Goal: Information Seeking & Learning: Compare options

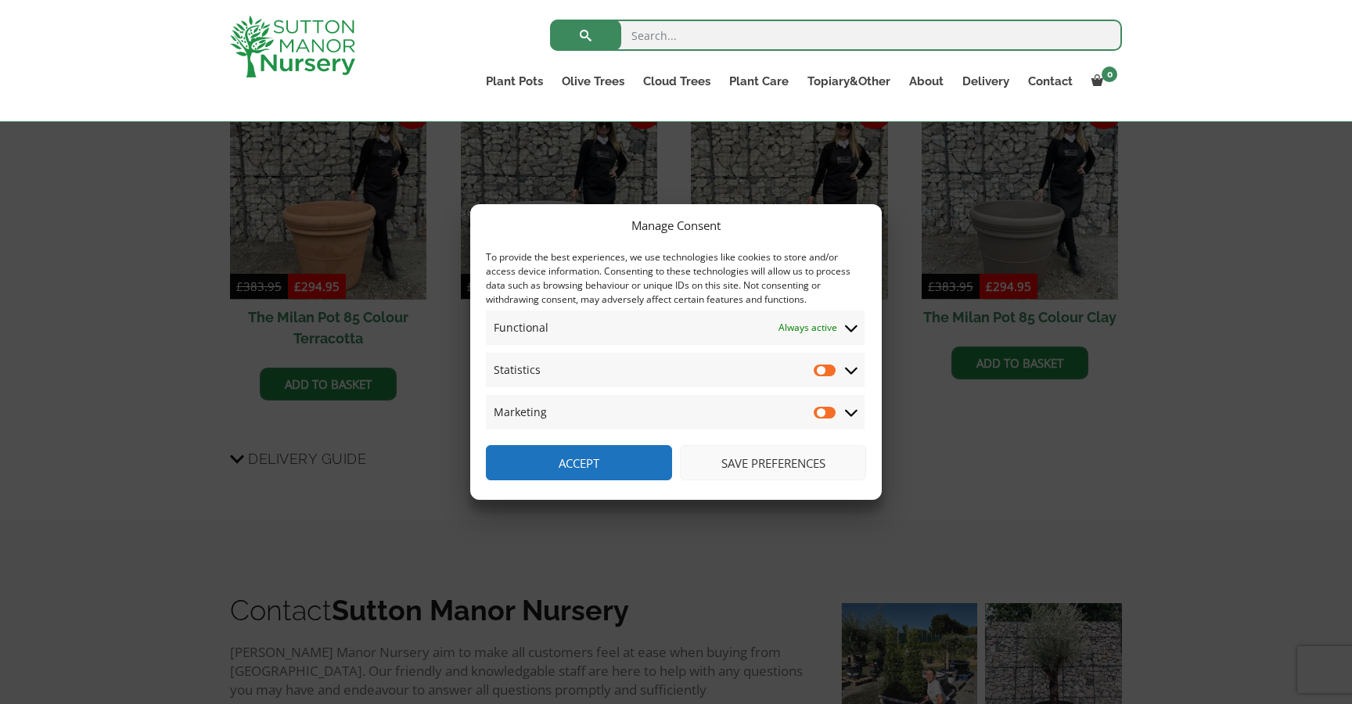
scroll to position [1066, 0]
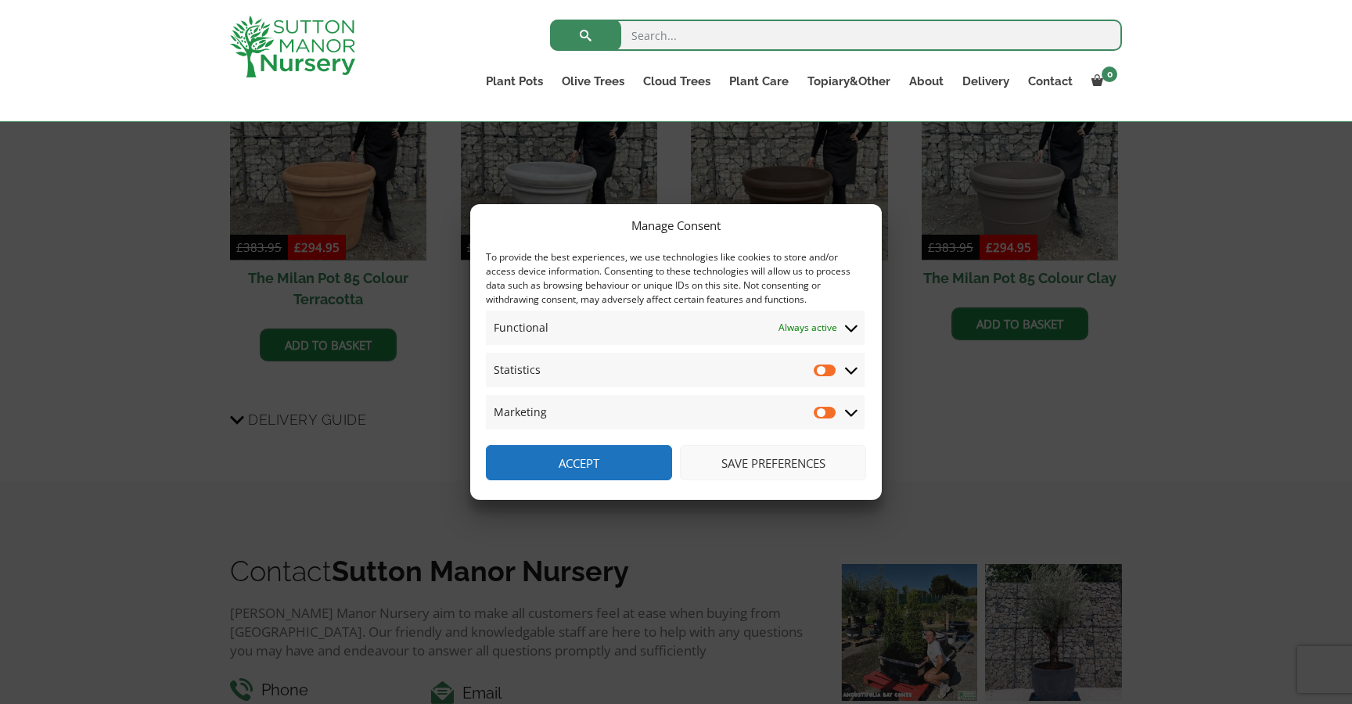
click at [757, 464] on button "Save preferences" at bounding box center [773, 462] width 186 height 35
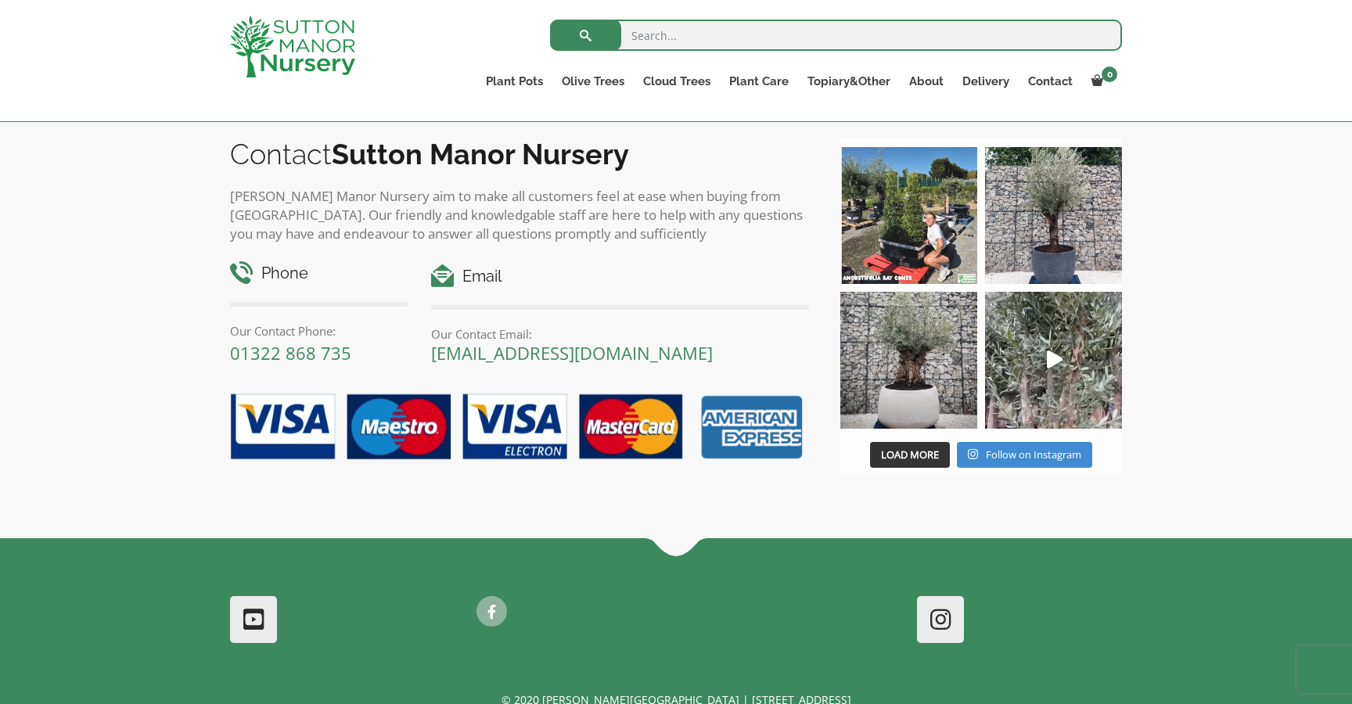
scroll to position [1446, 0]
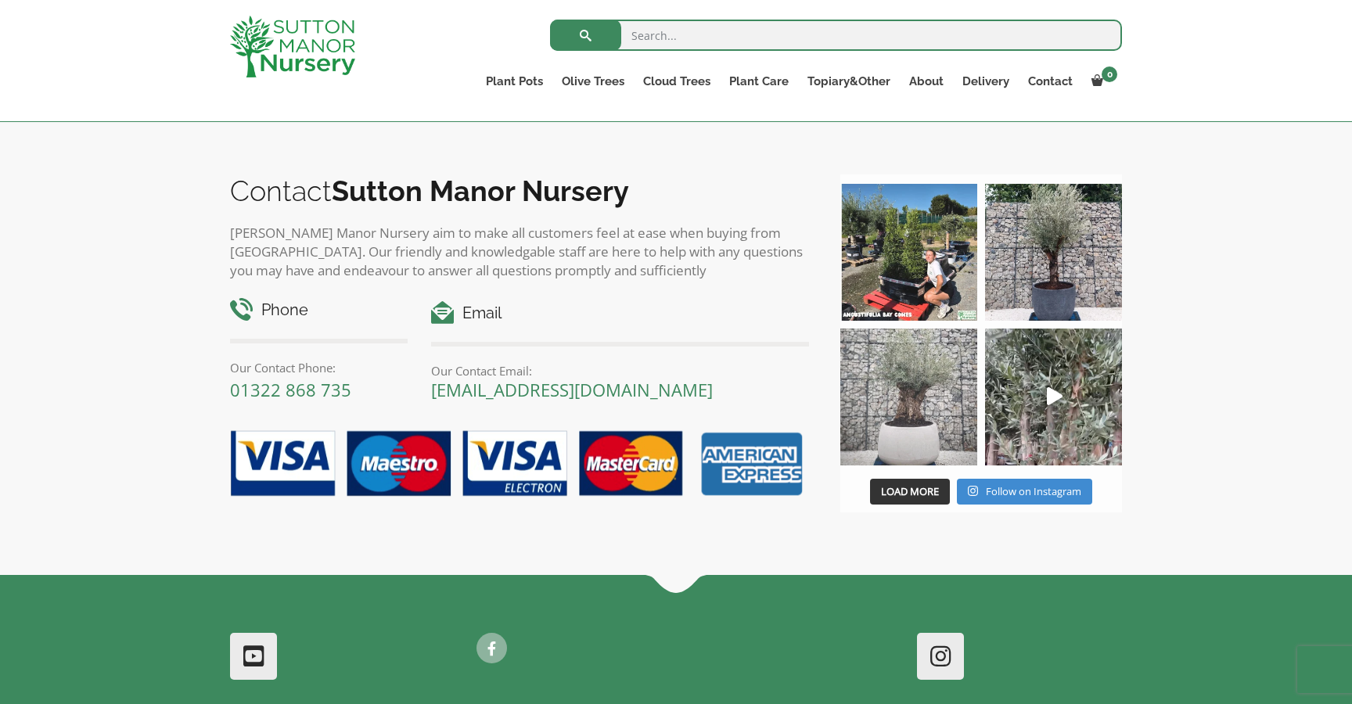
click at [929, 433] on img at bounding box center [908, 397] width 137 height 137
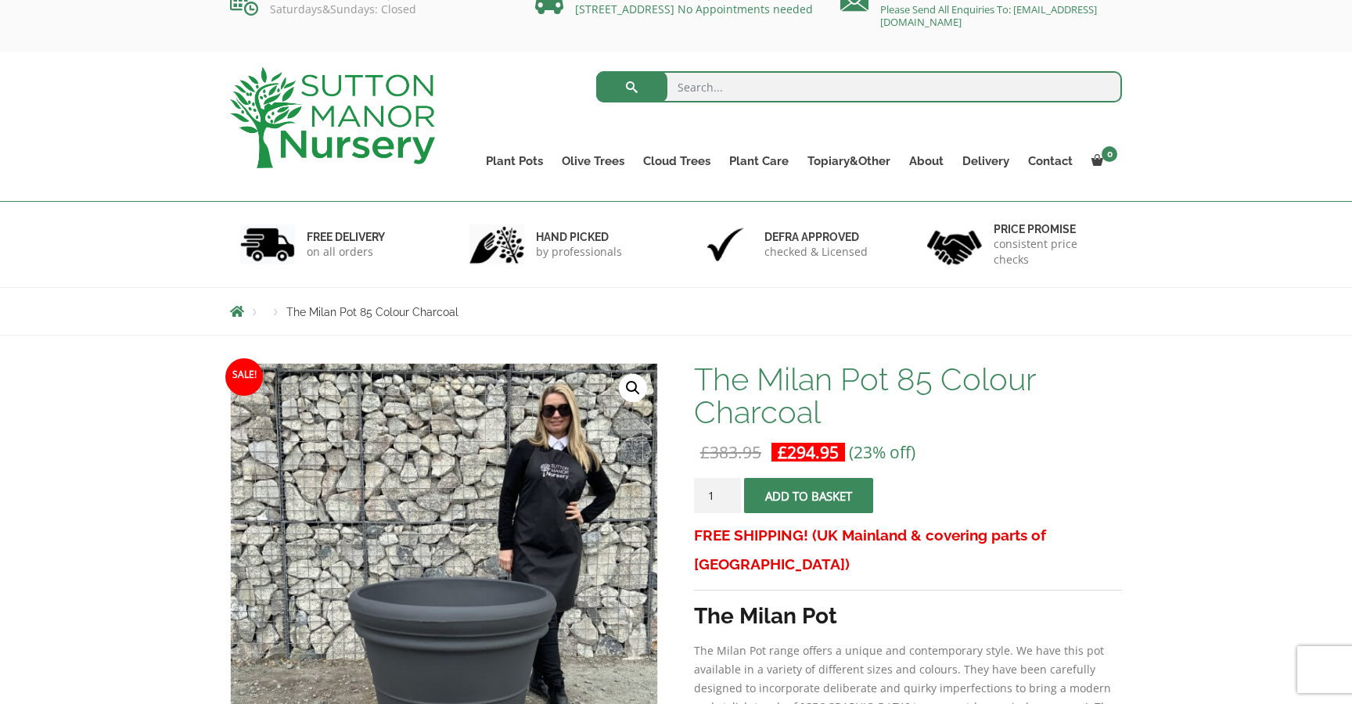
scroll to position [0, 0]
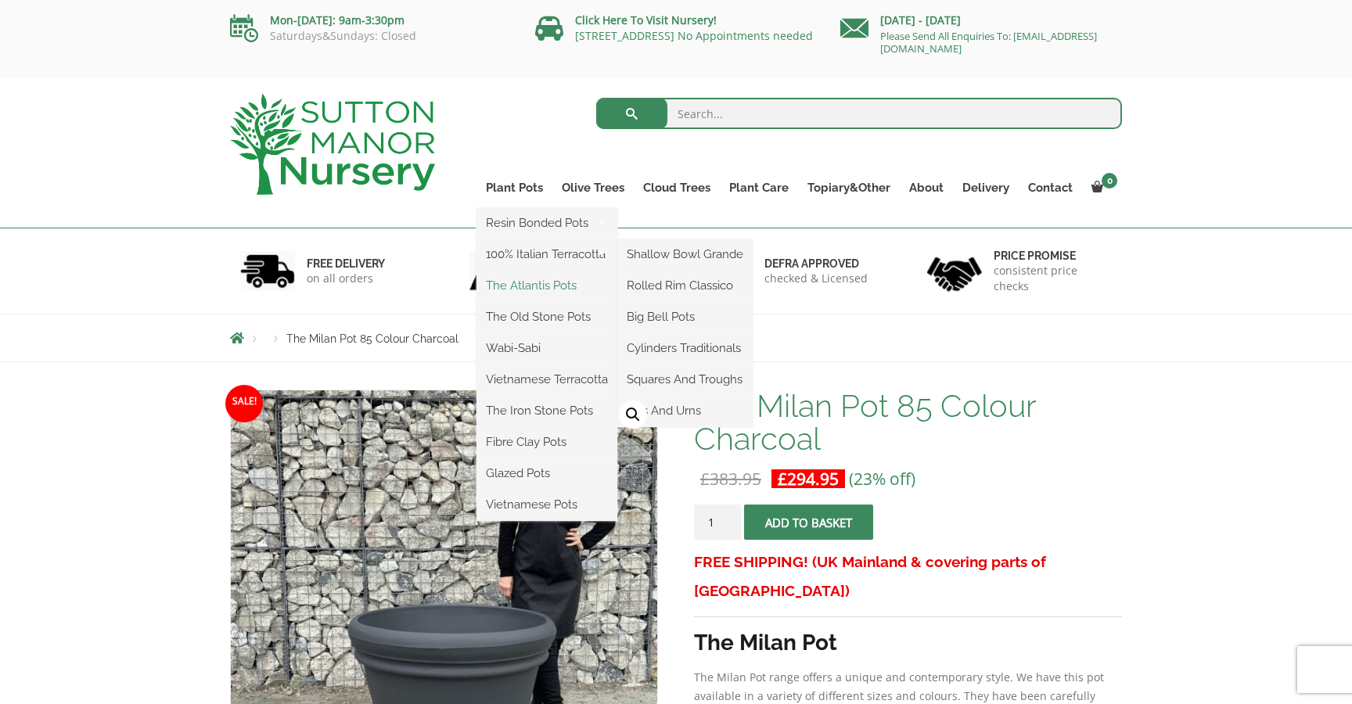
click at [528, 286] on link "The Atlantis Pots" at bounding box center [546, 285] width 141 height 23
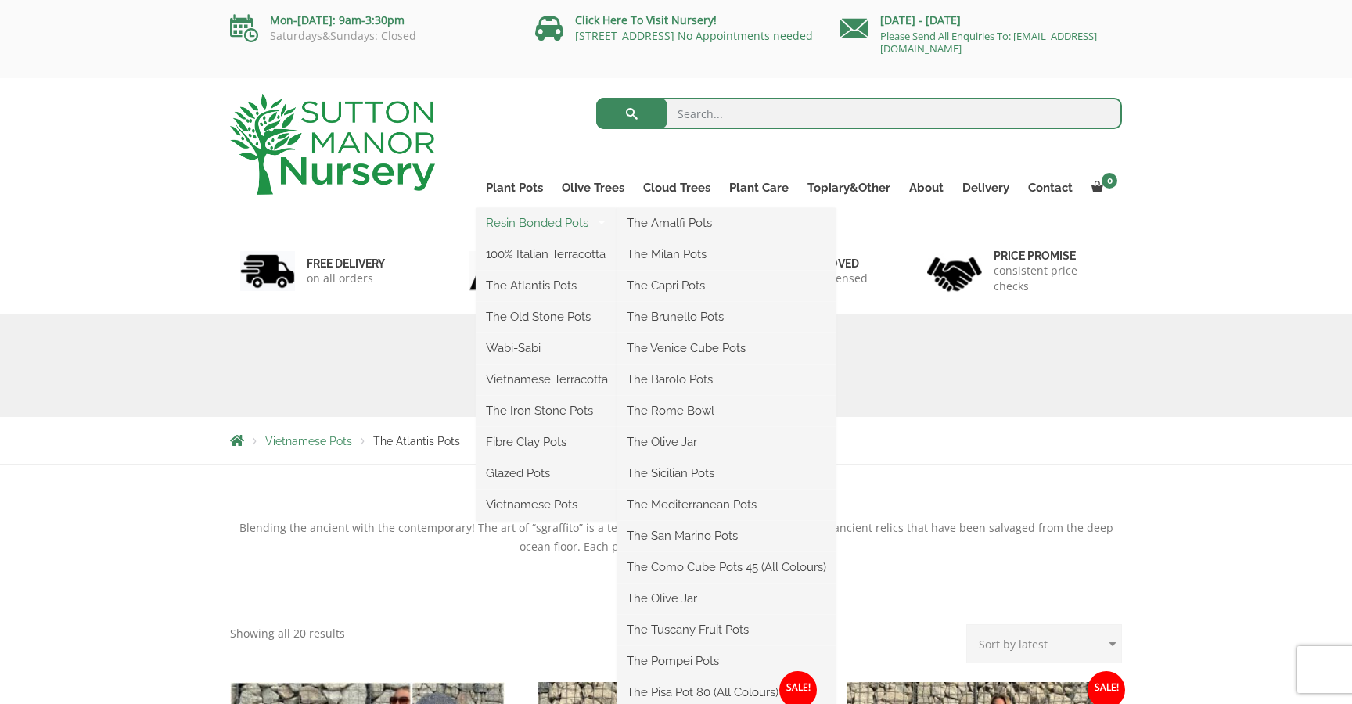
click at [533, 229] on link "Resin Bonded Pots" at bounding box center [546, 222] width 141 height 23
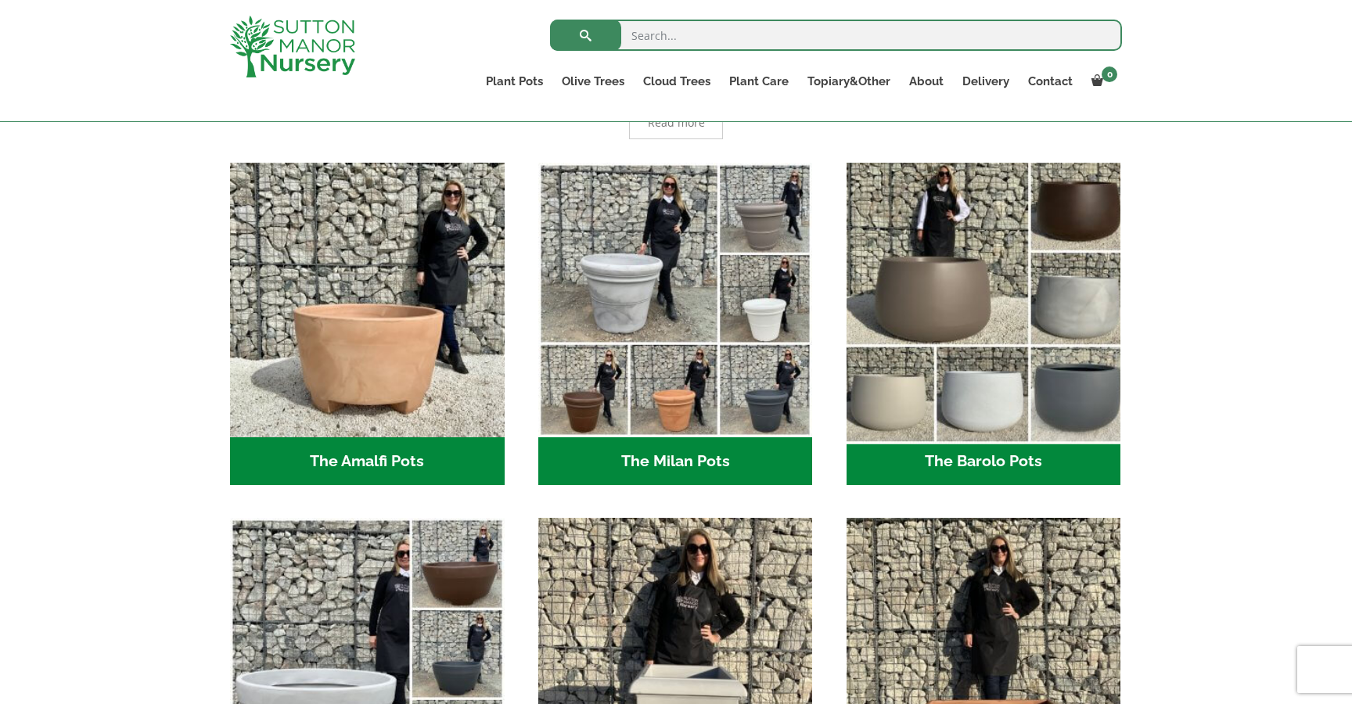
scroll to position [362, 0]
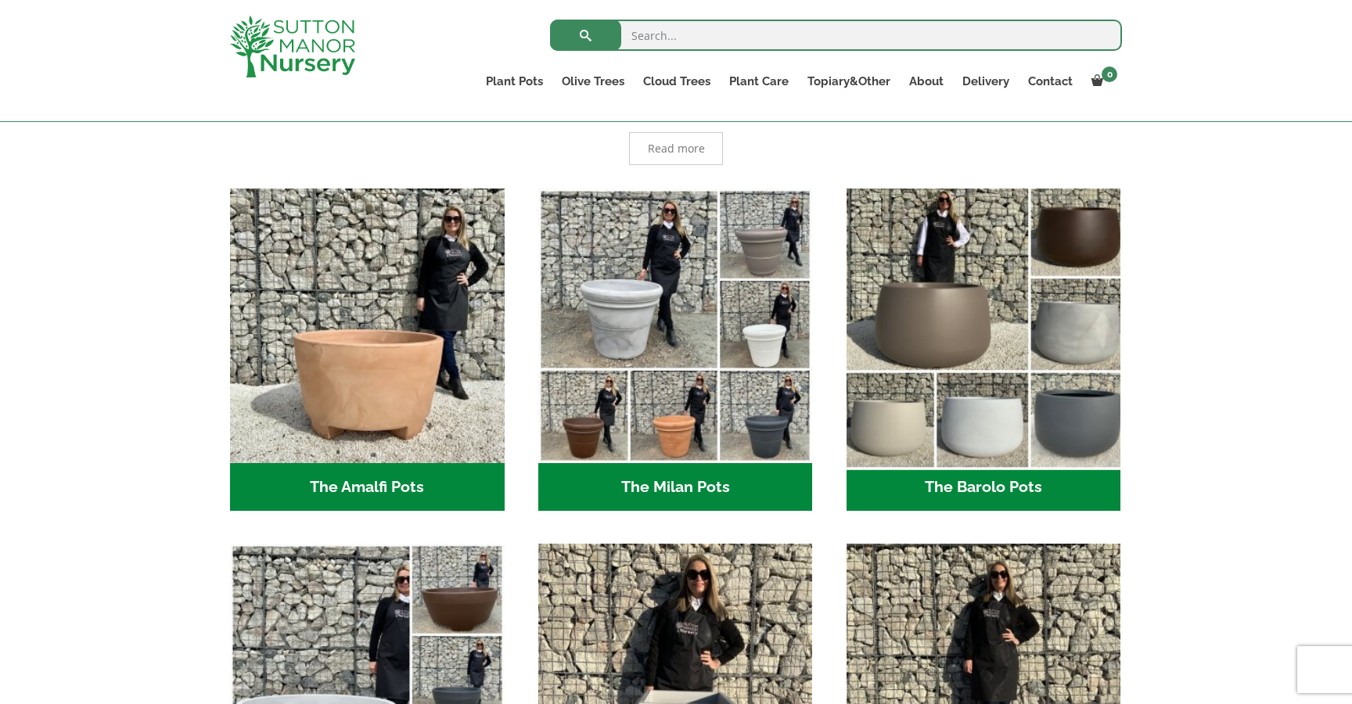
click at [1071, 229] on img "Visit product category The Barolo Pots" at bounding box center [983, 325] width 288 height 288
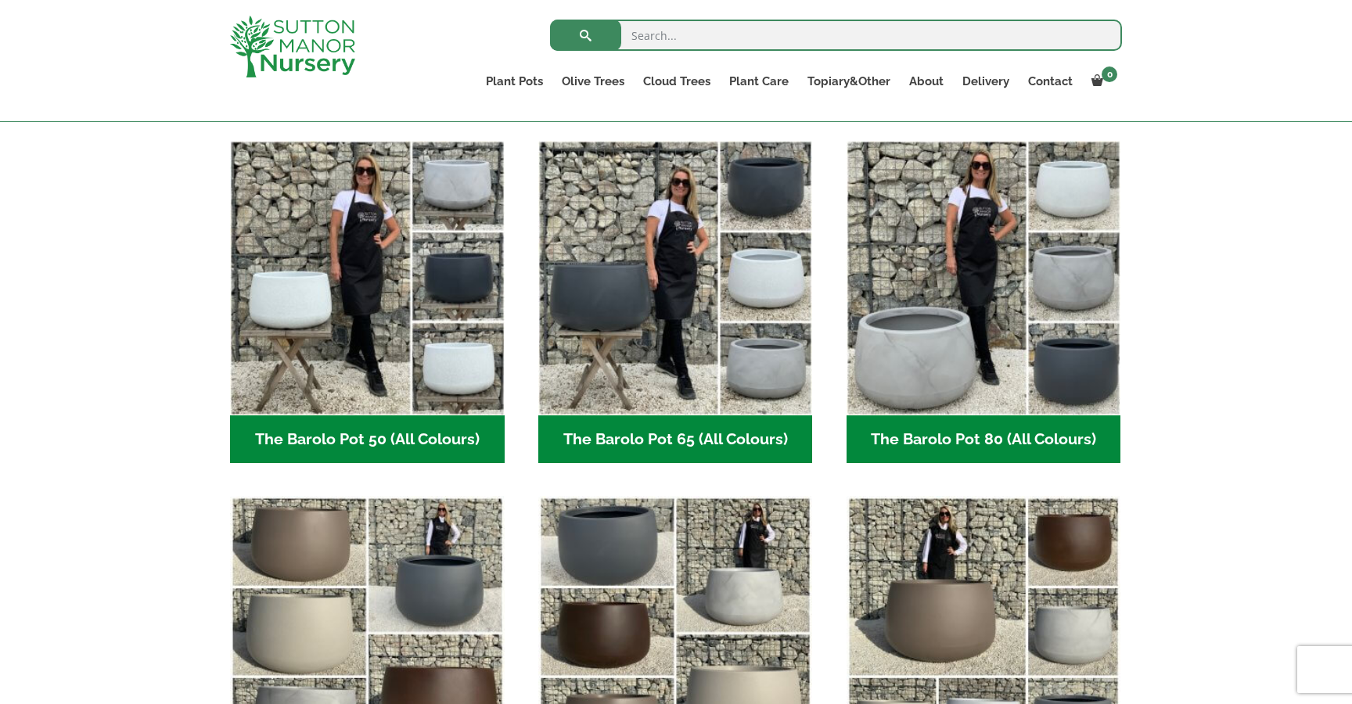
scroll to position [404, 0]
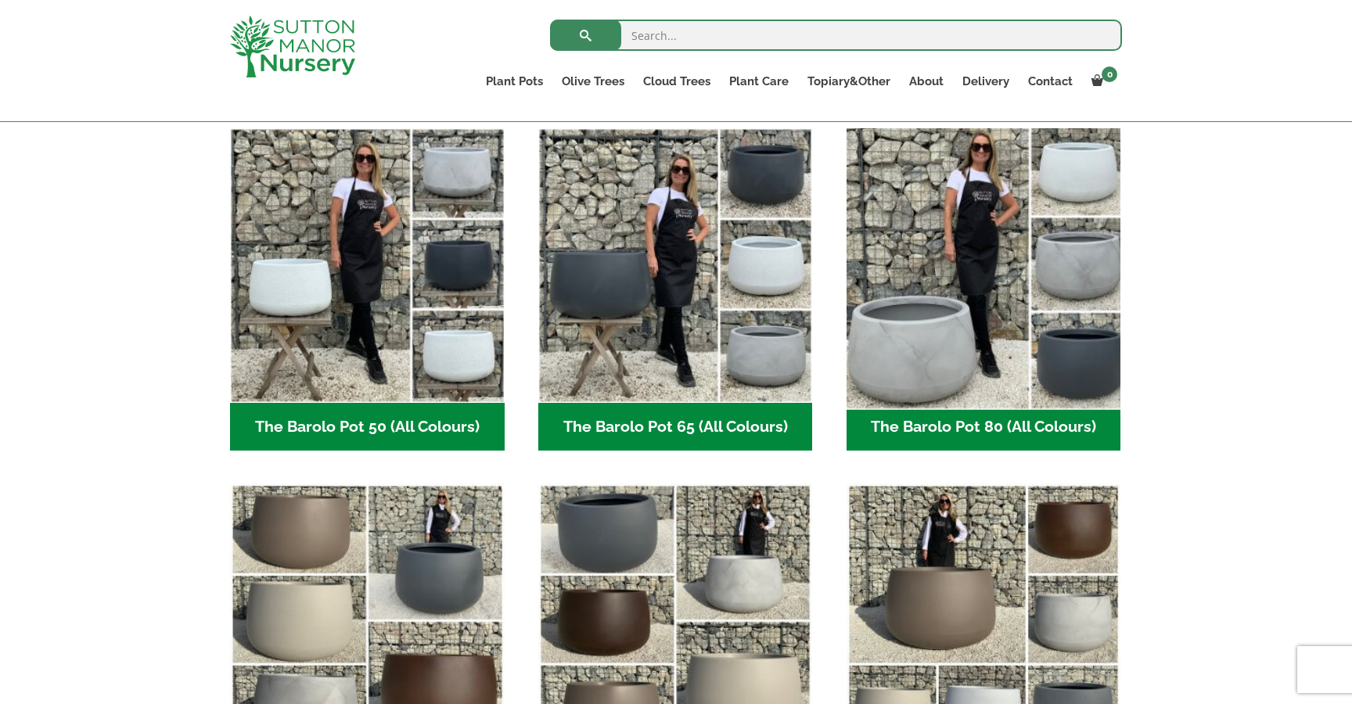
click at [970, 350] on img "Visit product category The Barolo Pot 80 (All Colours)" at bounding box center [983, 265] width 288 height 288
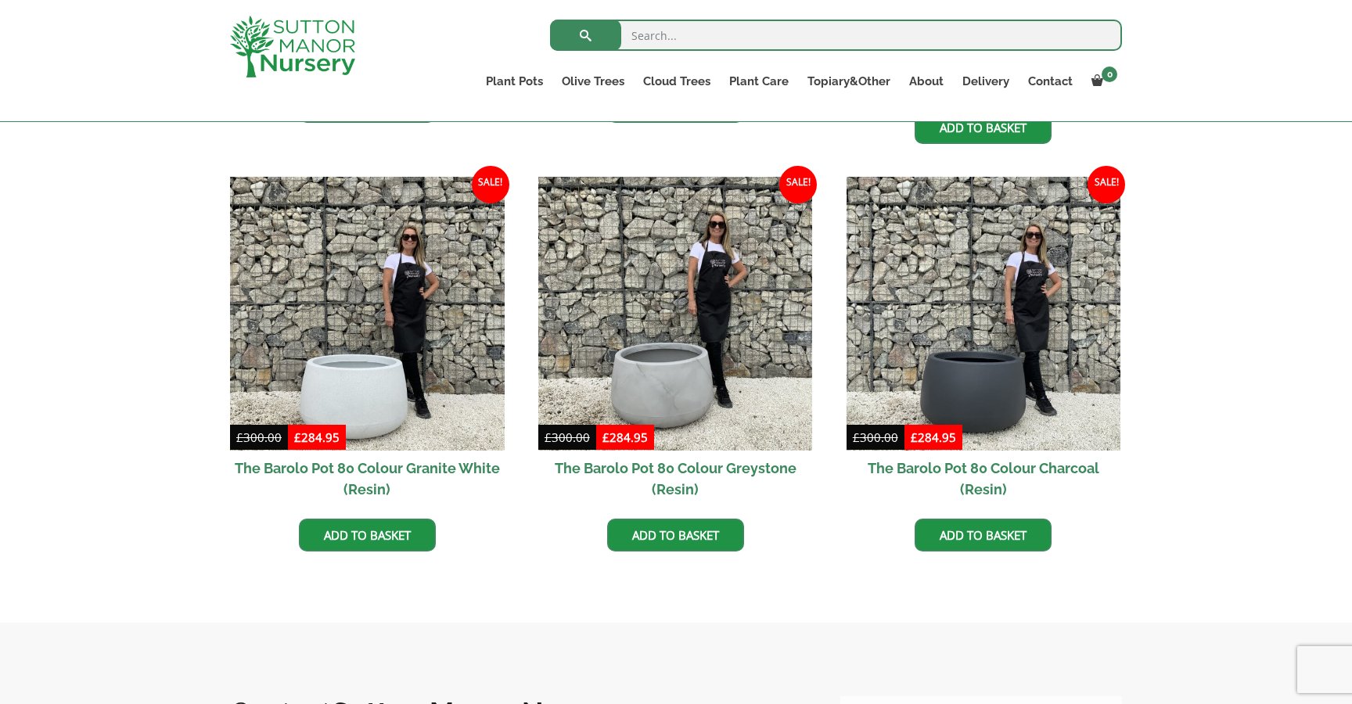
scroll to position [769, 0]
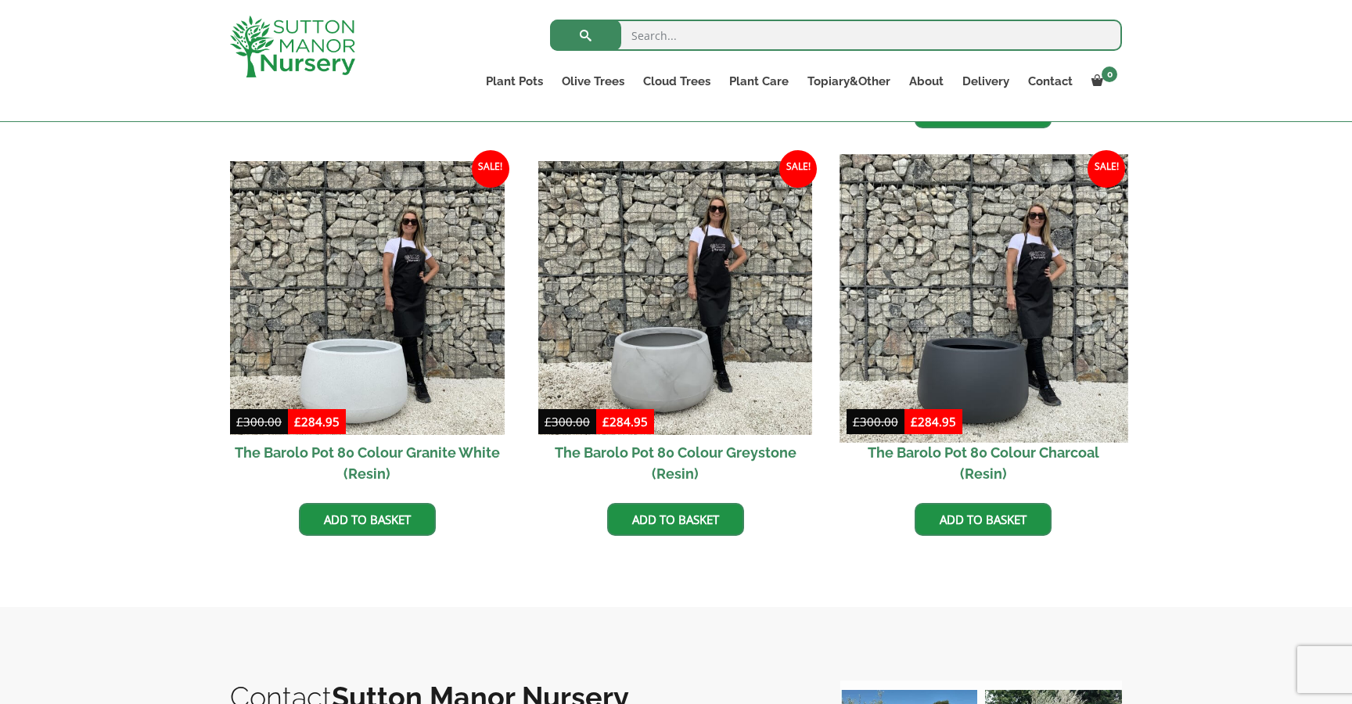
click at [971, 403] on img at bounding box center [983, 298] width 288 height 288
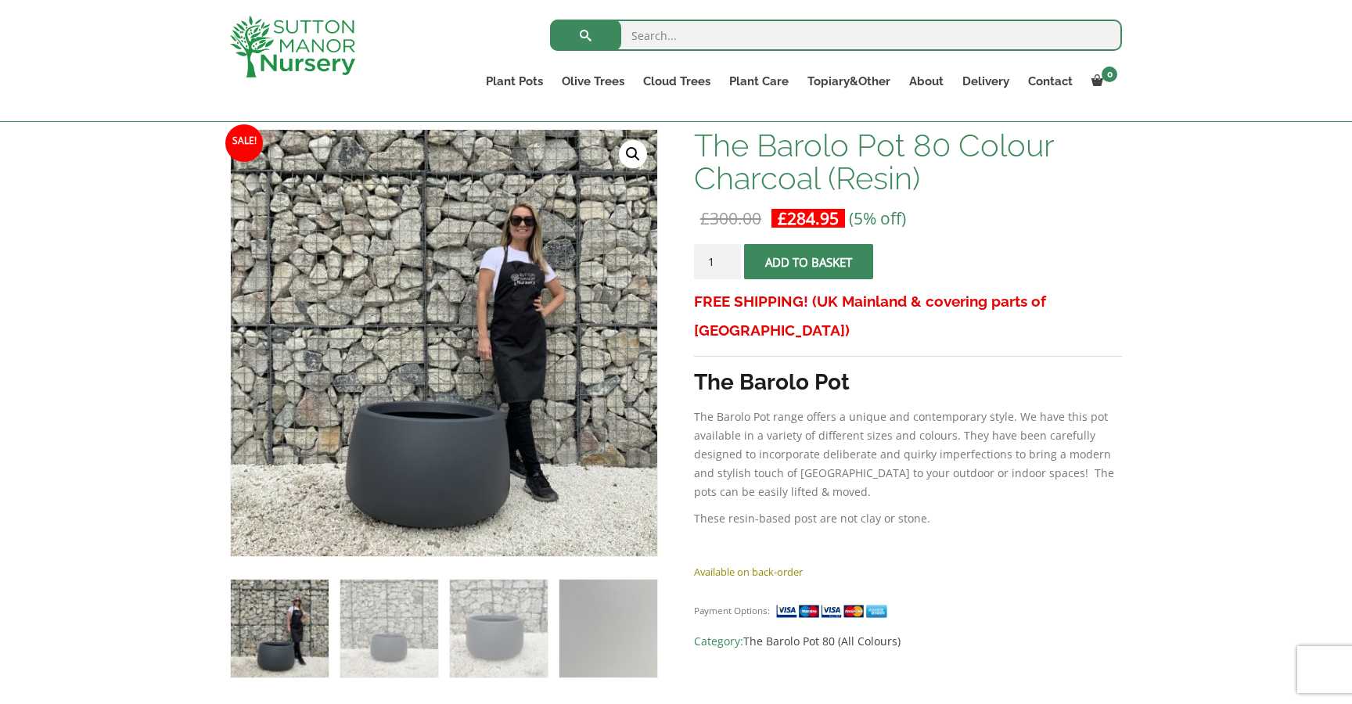
scroll to position [282, 0]
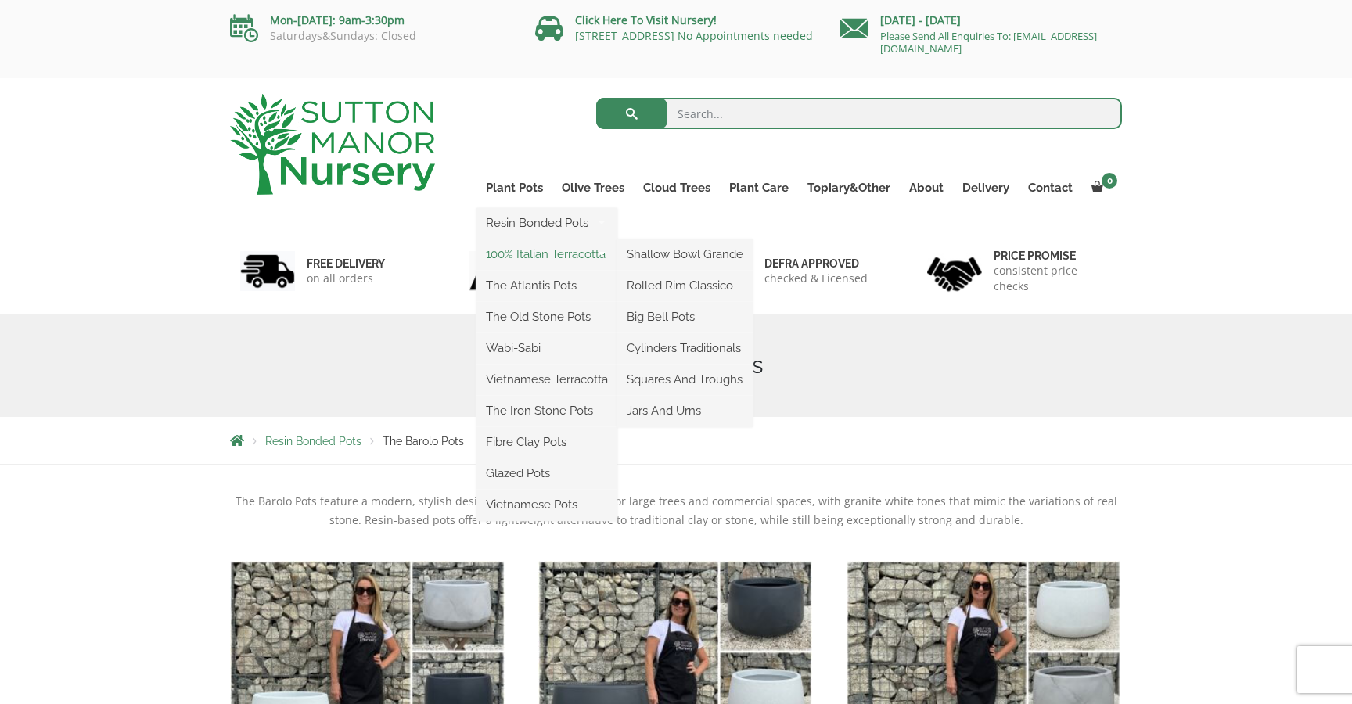
click at [535, 255] on link "100% Italian Terracotta" at bounding box center [546, 253] width 141 height 23
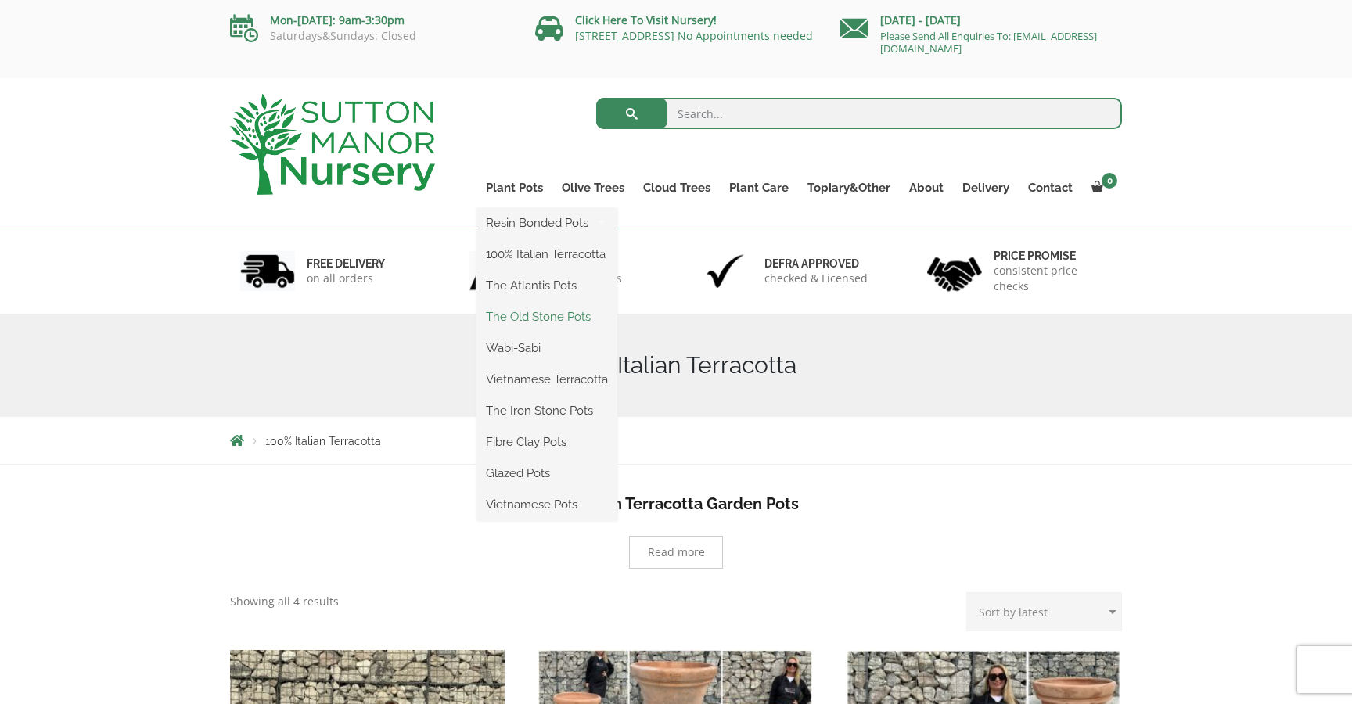
click at [544, 317] on link "The Old Stone Pots" at bounding box center [546, 316] width 141 height 23
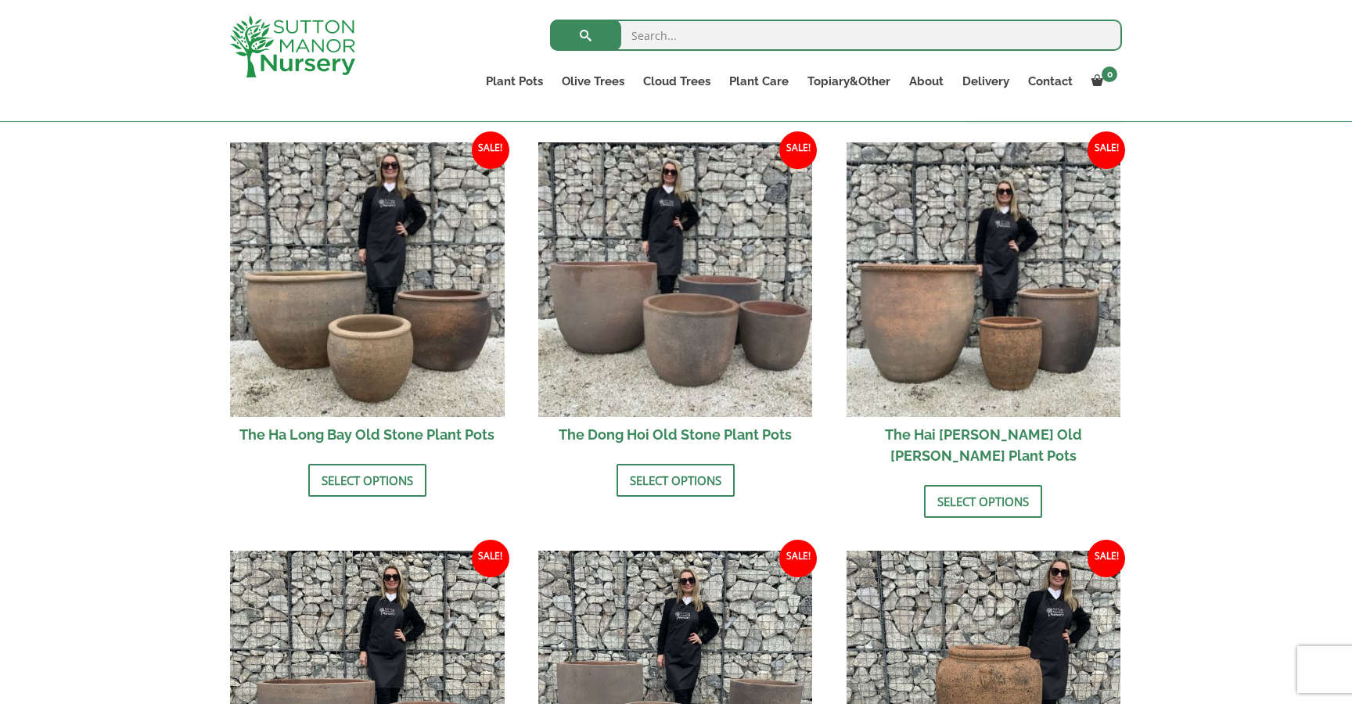
scroll to position [529, 0]
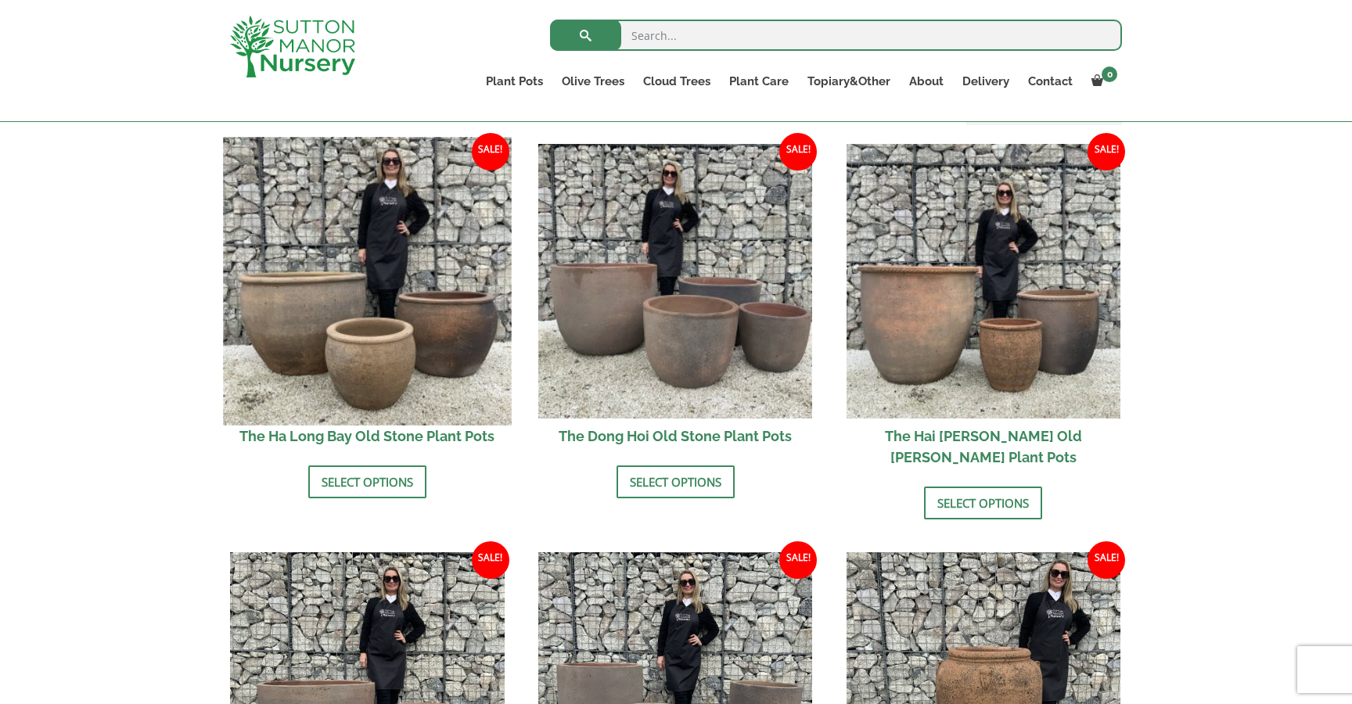
click at [452, 357] on img at bounding box center [367, 281] width 288 height 288
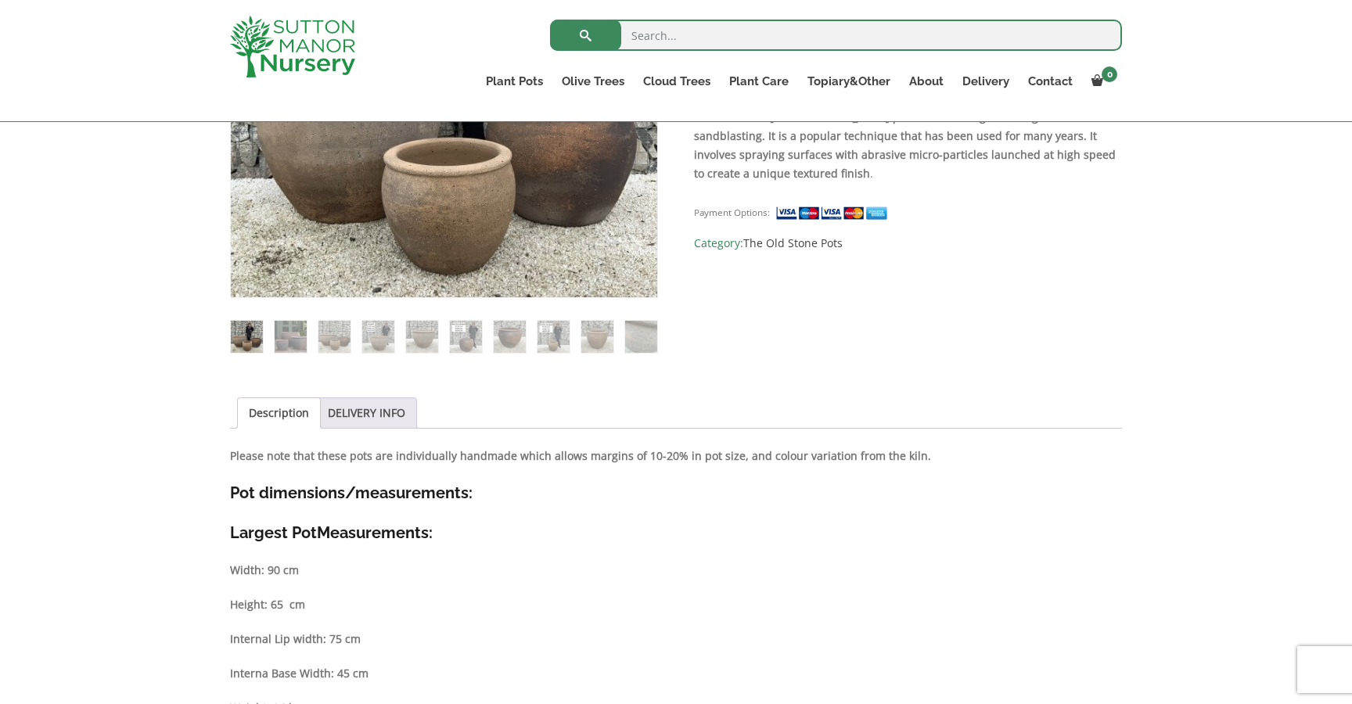
scroll to position [396, 0]
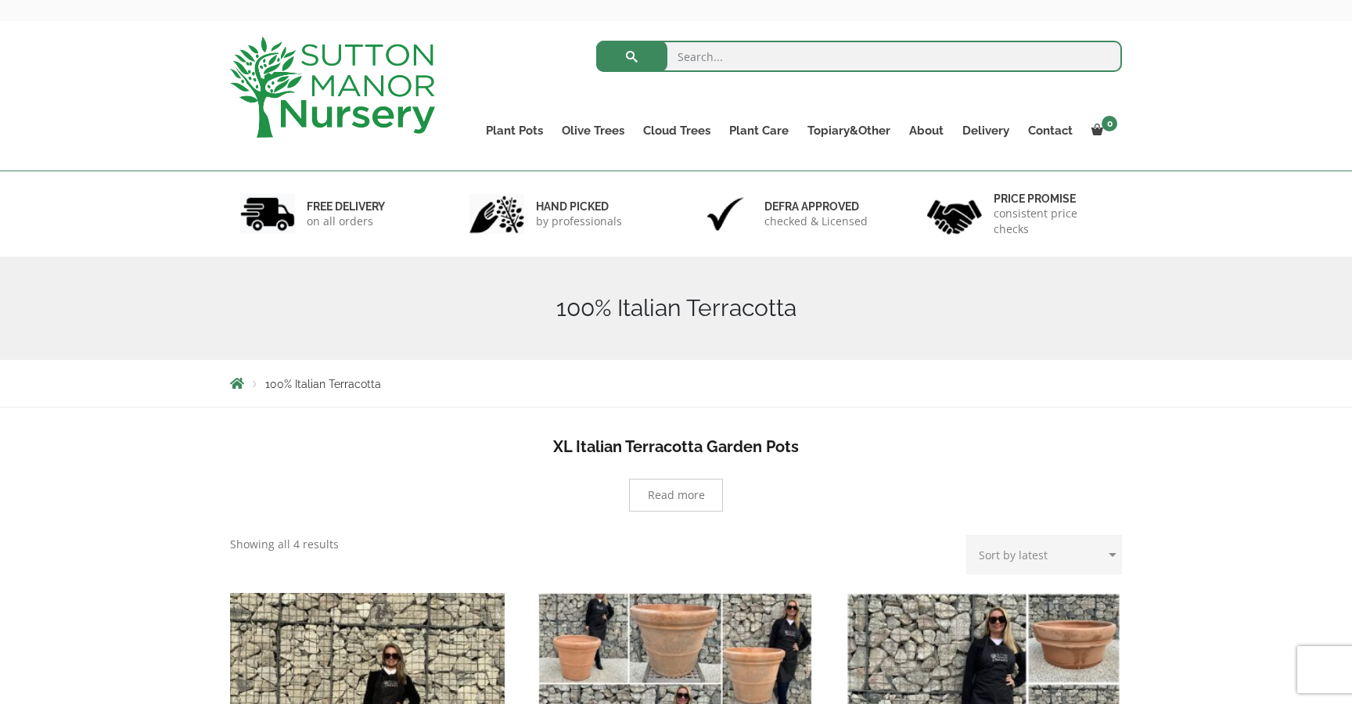
scroll to position [63, 0]
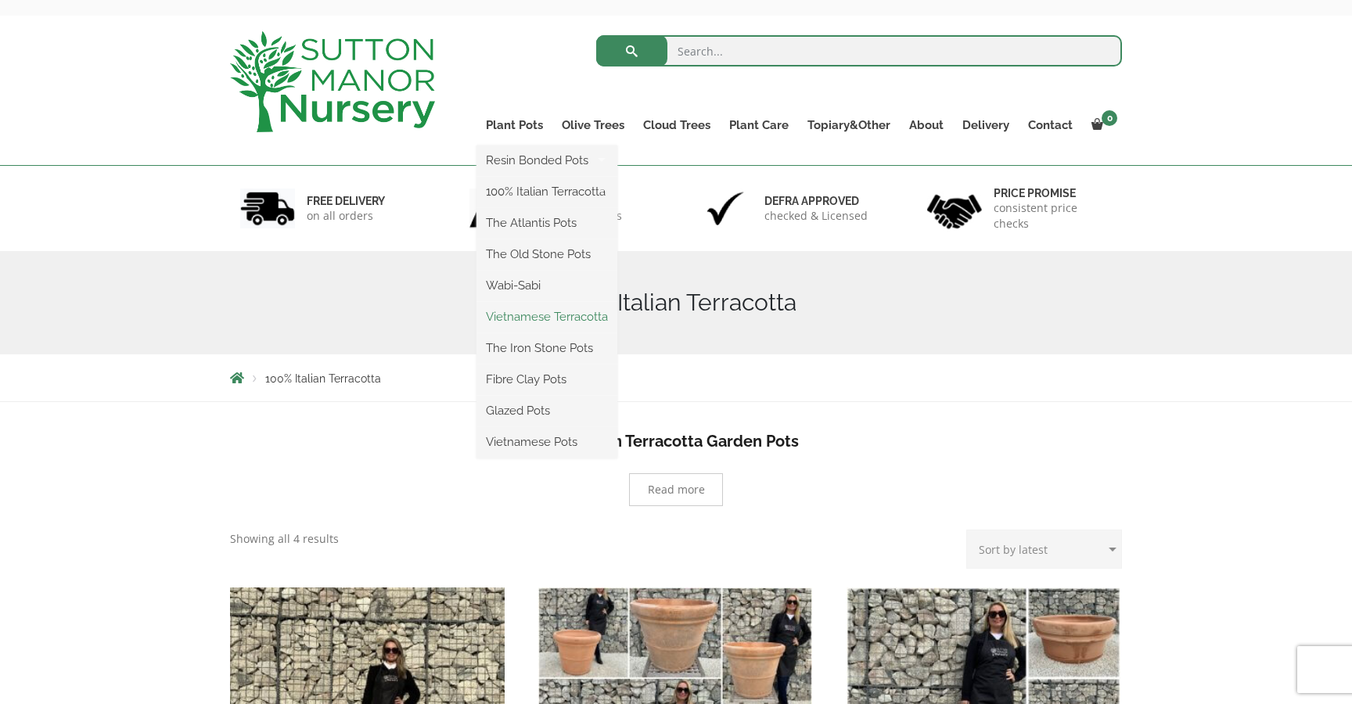
click at [529, 326] on link "Vietnamese Terracotta" at bounding box center [546, 316] width 141 height 23
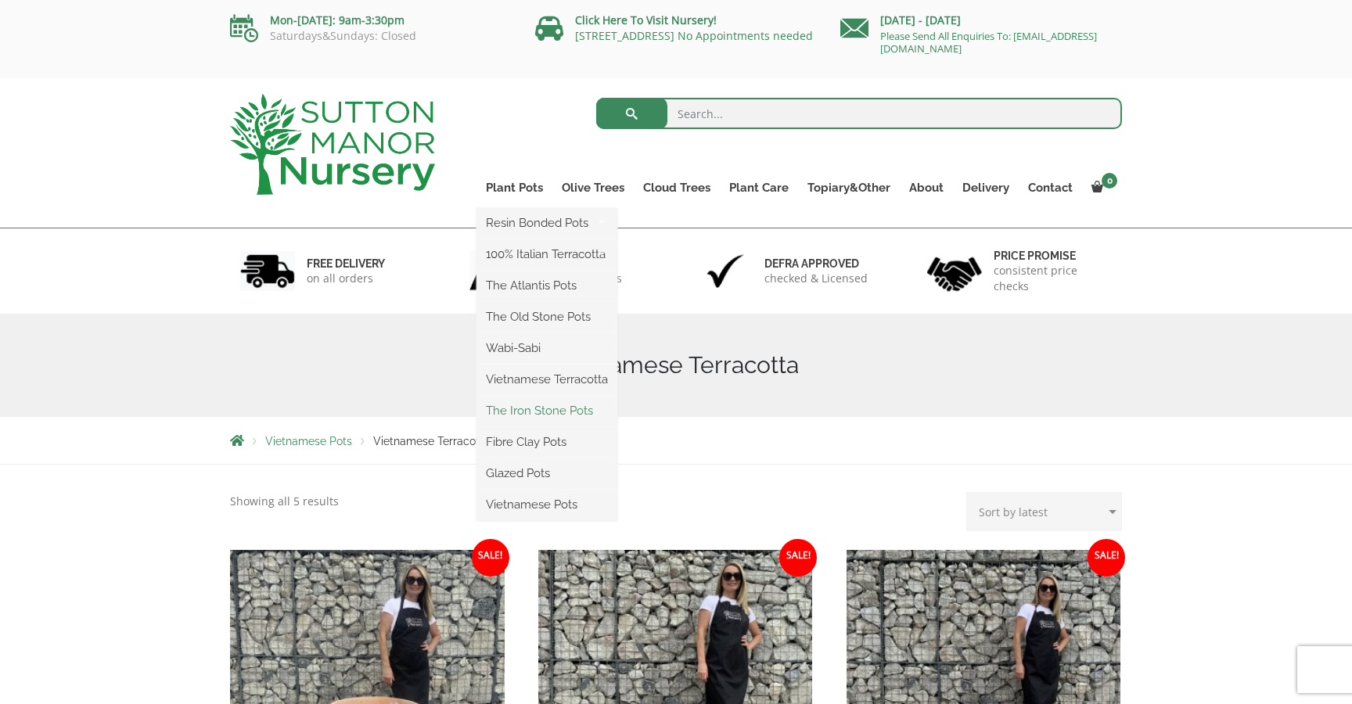
click at [552, 412] on link "The Iron Stone Pots" at bounding box center [546, 410] width 141 height 23
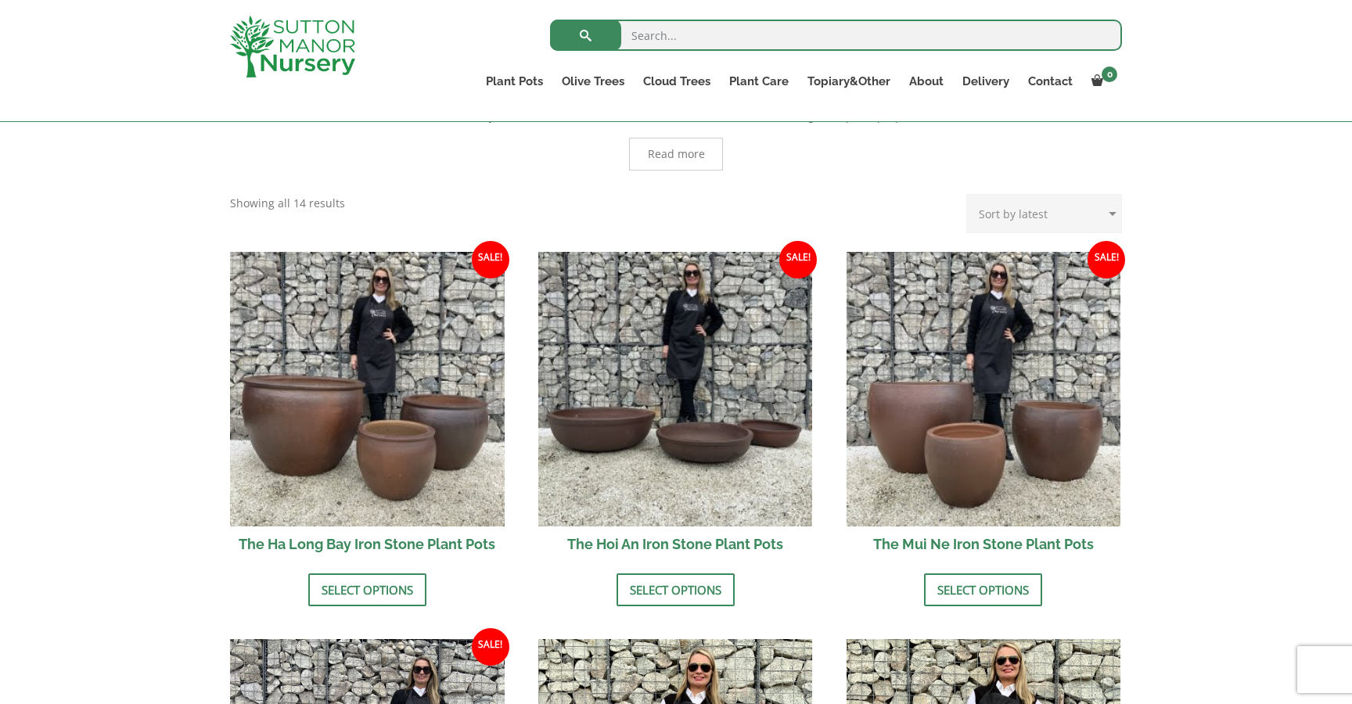
scroll to position [425, 0]
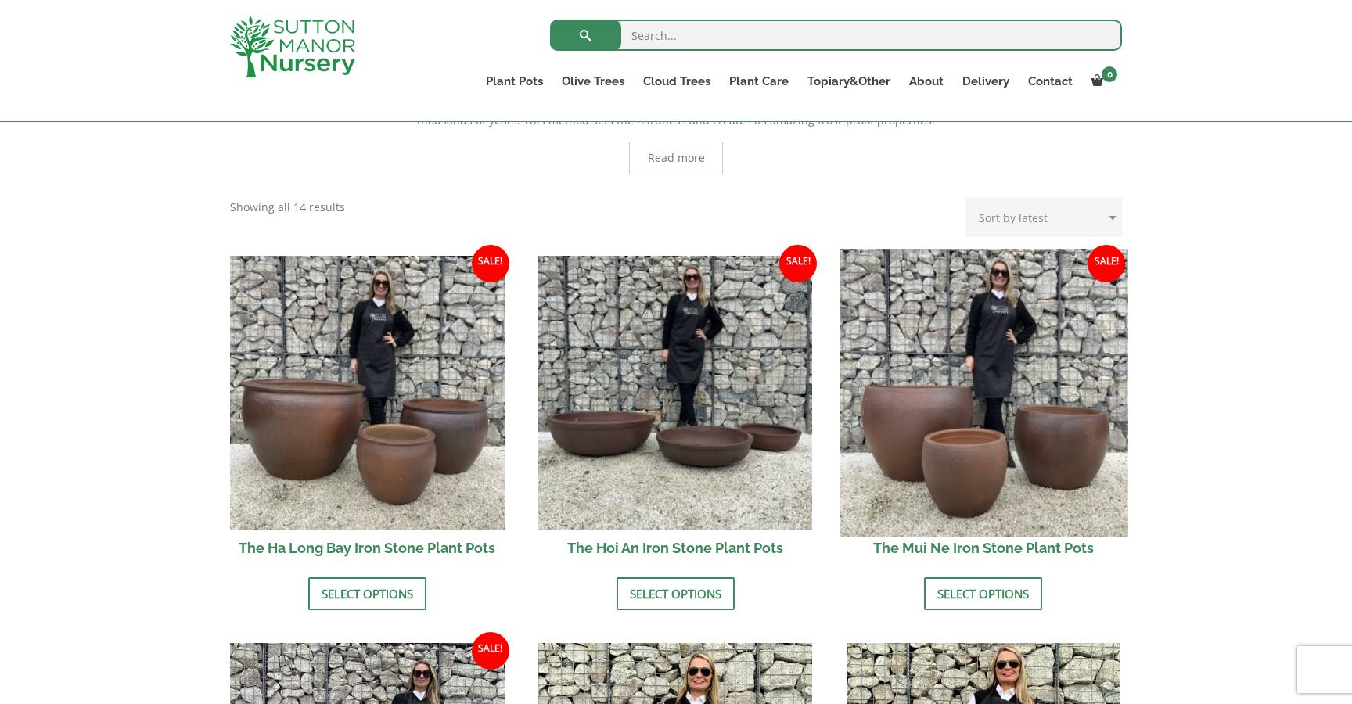
click at [997, 447] on img at bounding box center [983, 393] width 288 height 288
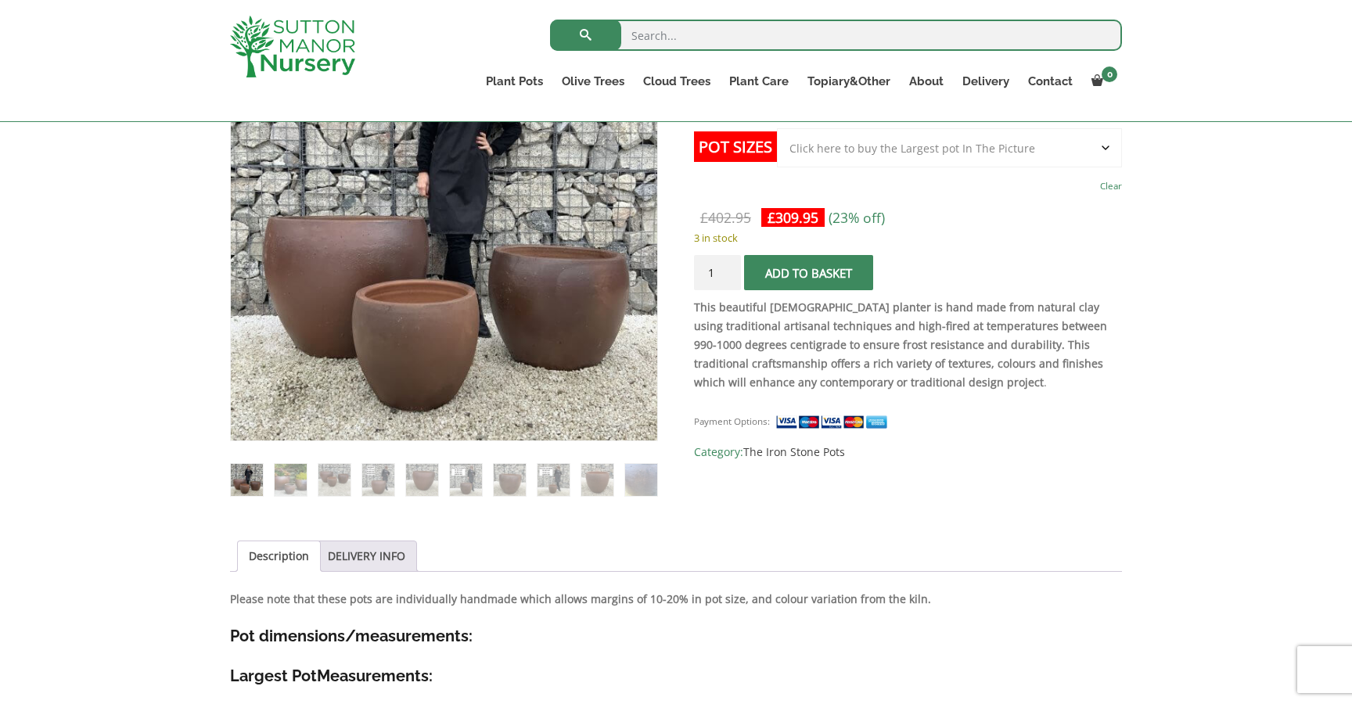
scroll to position [341, 0]
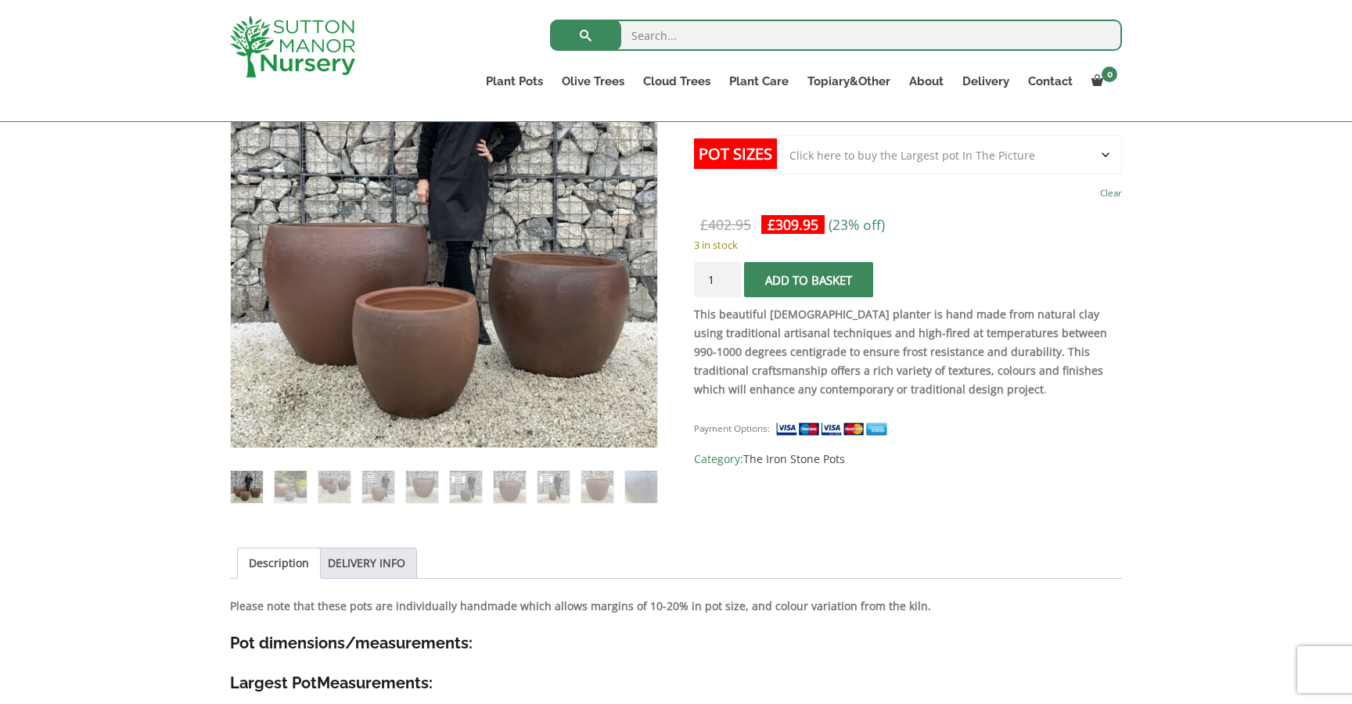
click at [1105, 157] on select "Choose an option Click here to buy the 3rd to Largest Pot In The Picture Click …" at bounding box center [949, 154] width 345 height 39
click at [1108, 160] on select "Choose an option Click here to buy the 3rd to Largest Pot In The Picture Click …" at bounding box center [949, 154] width 345 height 39
click at [1107, 151] on select "Choose an option Click here to buy the 3rd to Largest Pot In The Picture Click …" at bounding box center [949, 154] width 345 height 39
select select "Click here to buy the Largest pot In The Picture"
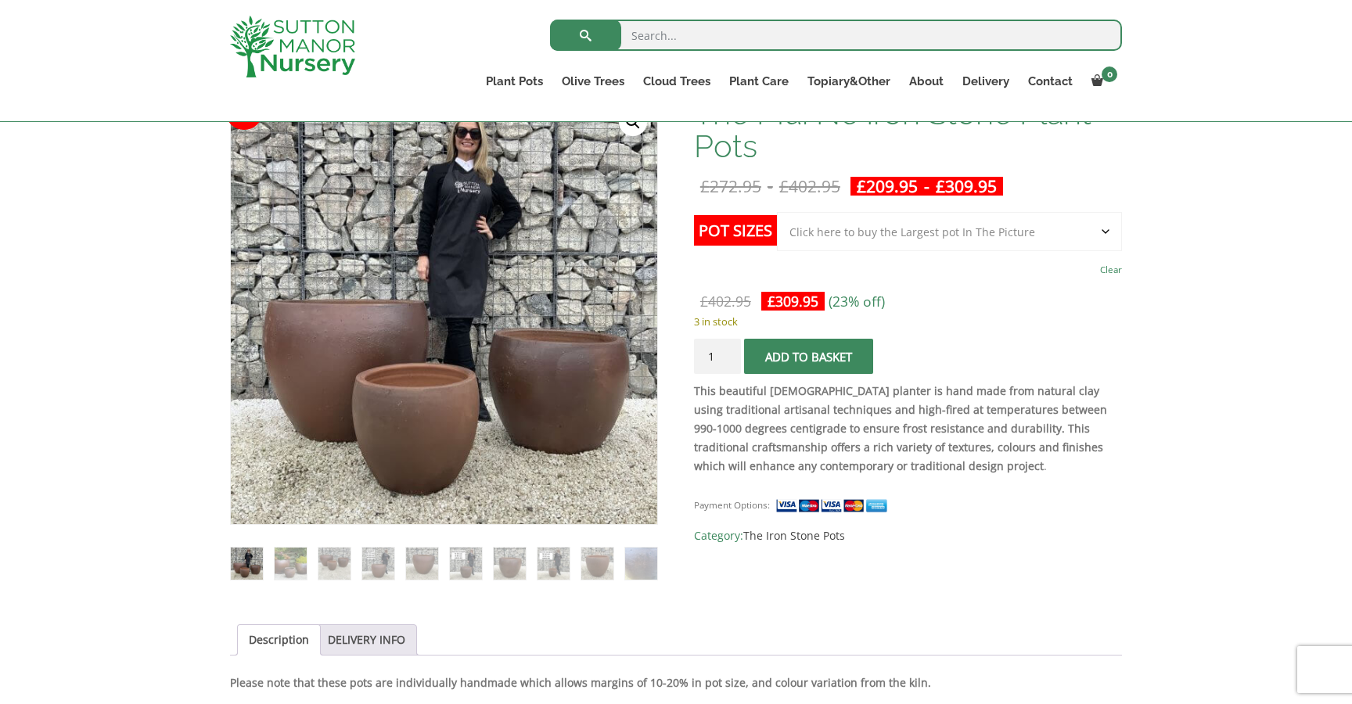
scroll to position [202, 0]
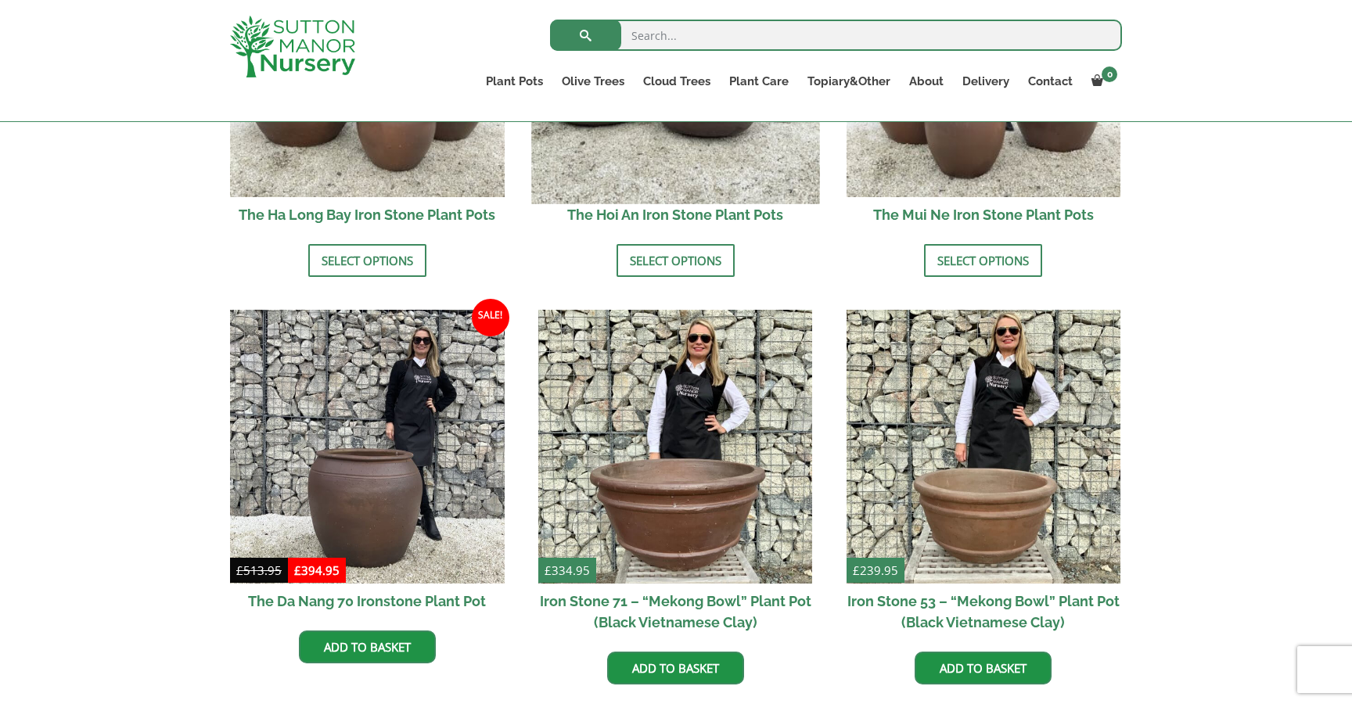
scroll to position [759, 0]
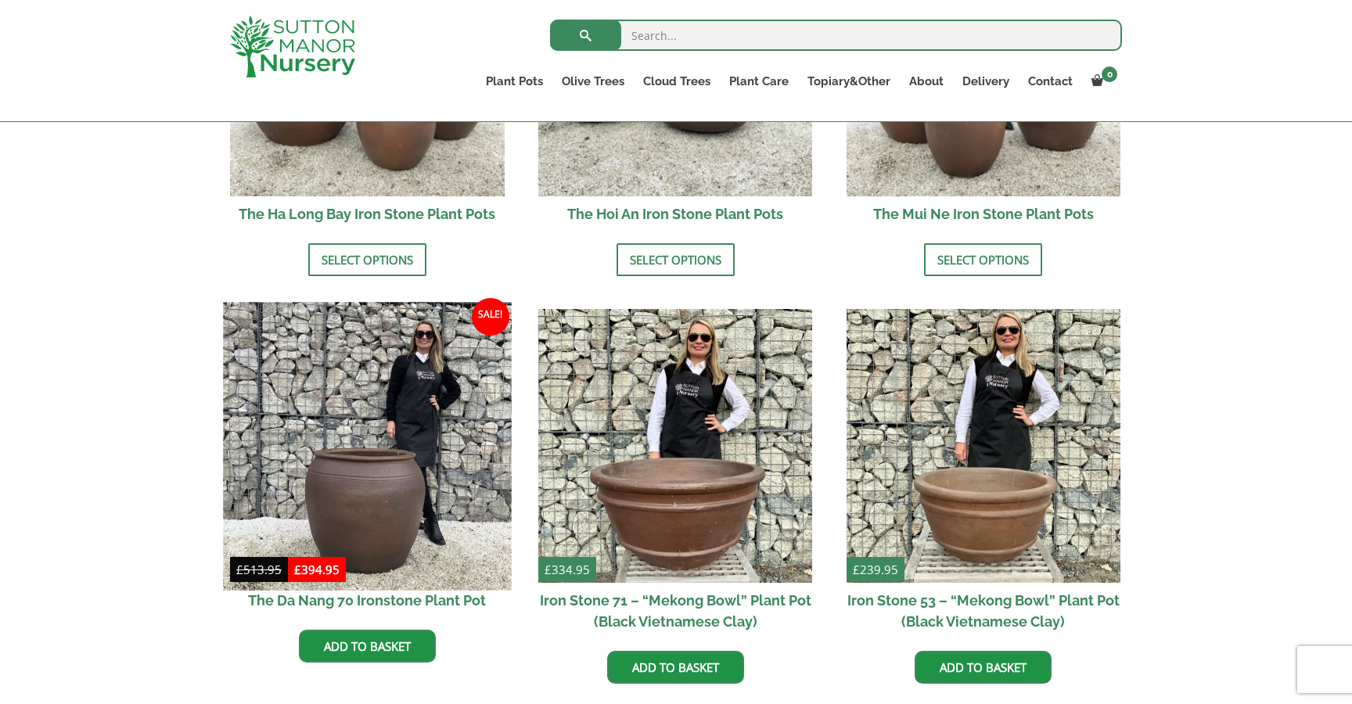
click at [413, 397] on img at bounding box center [367, 446] width 288 height 288
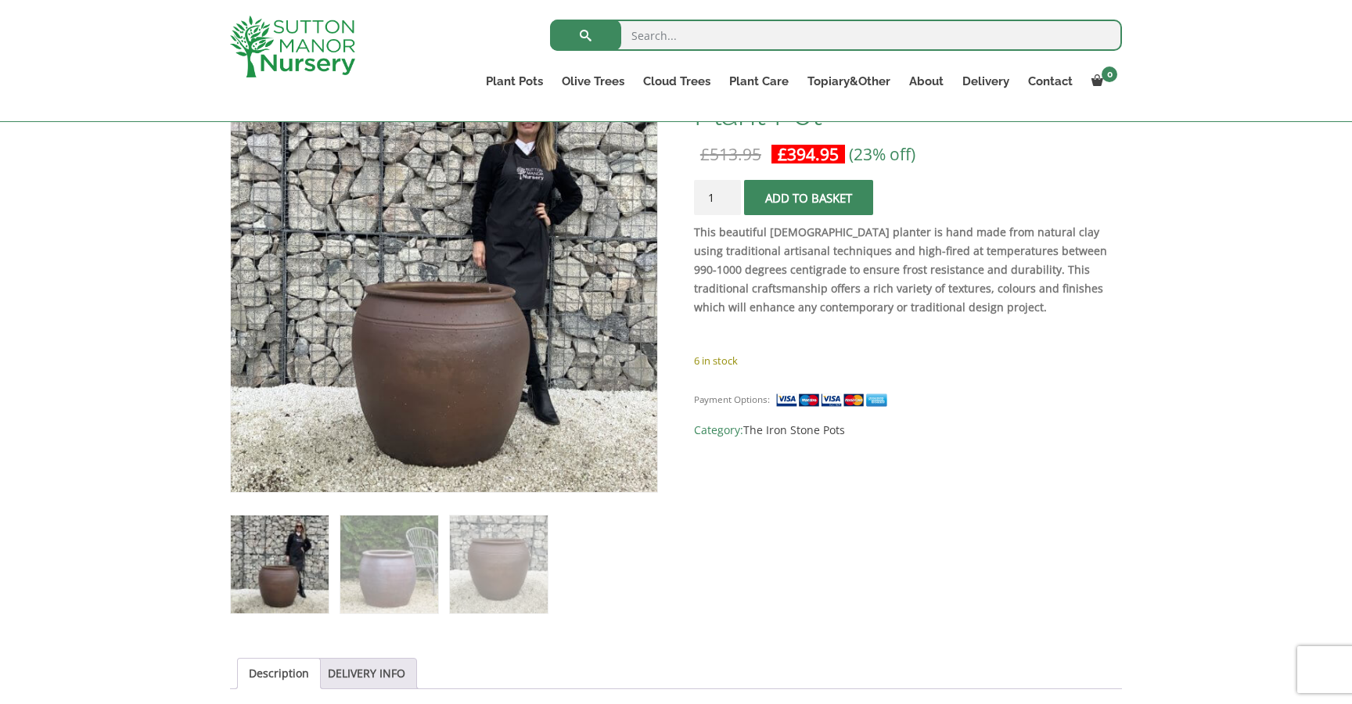
scroll to position [282, 0]
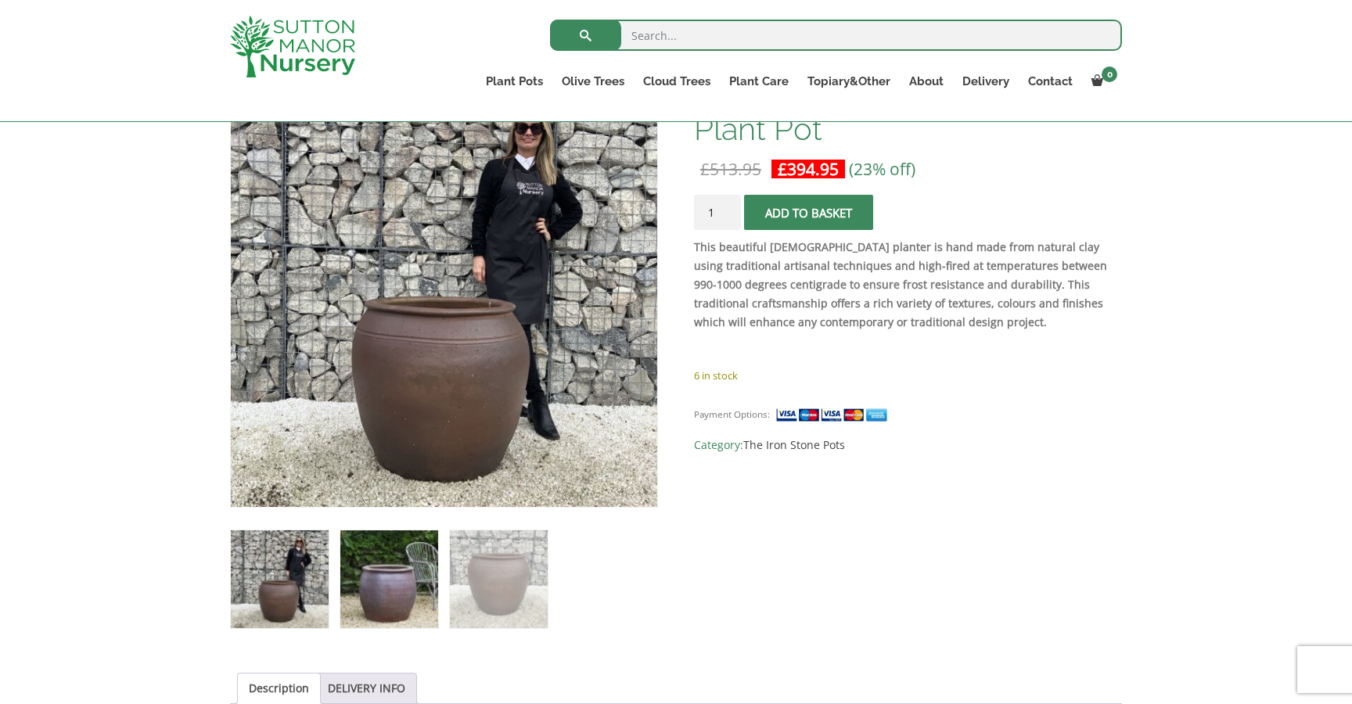
click at [408, 559] on img at bounding box center [389, 579] width 98 height 98
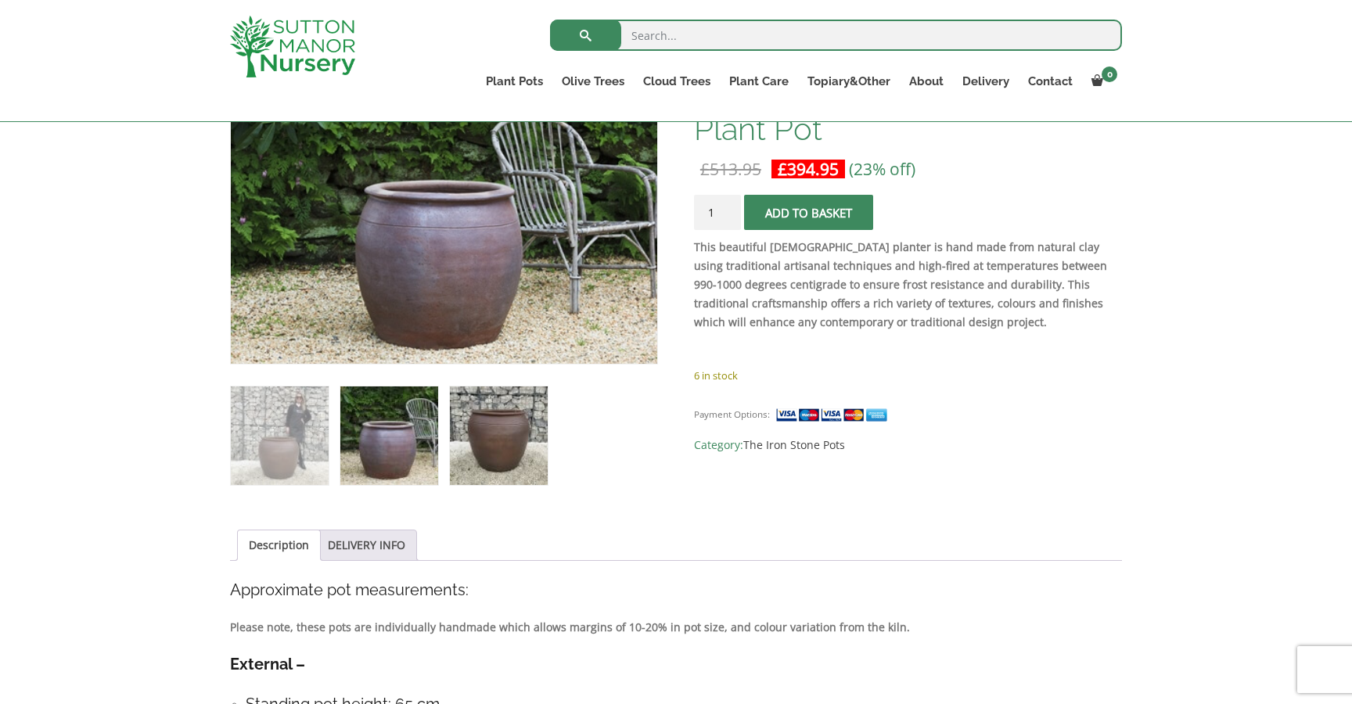
click at [505, 468] on img at bounding box center [499, 435] width 98 height 98
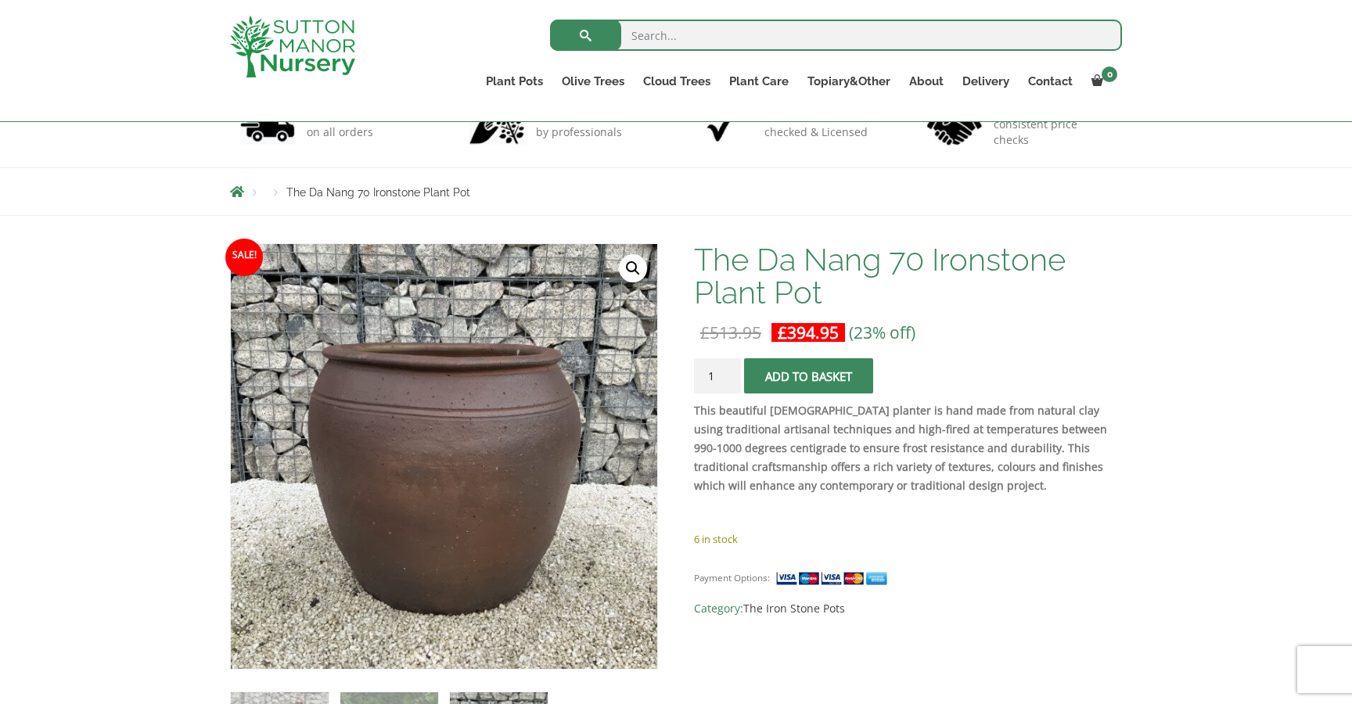
scroll to position [124, 0]
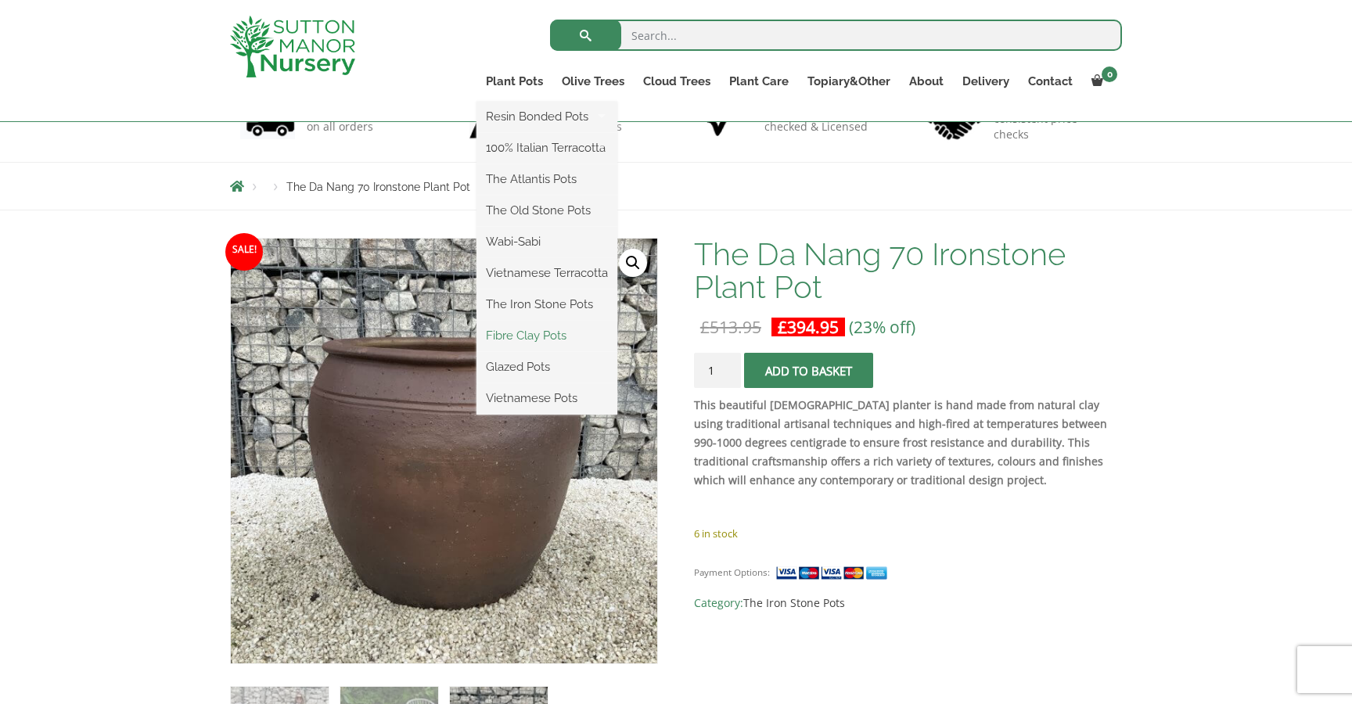
click at [552, 332] on link "Fibre Clay Pots" at bounding box center [546, 335] width 141 height 23
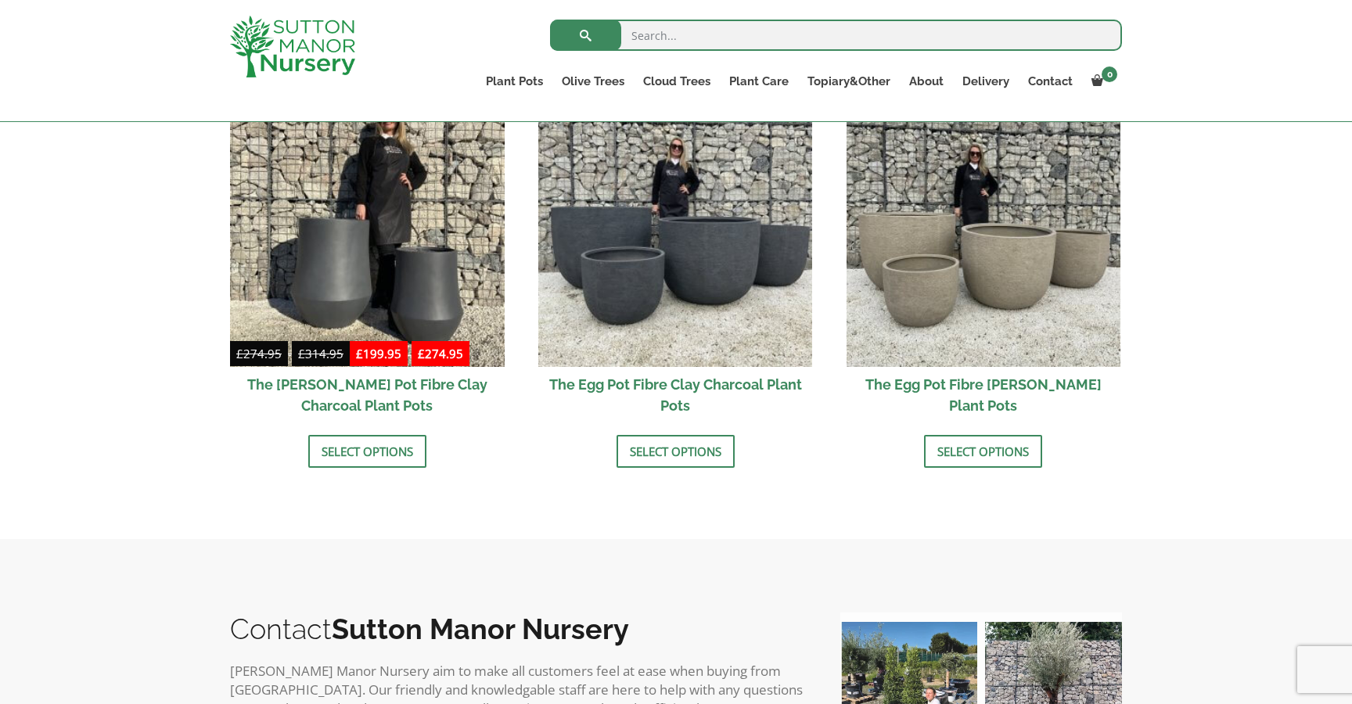
scroll to position [517, 0]
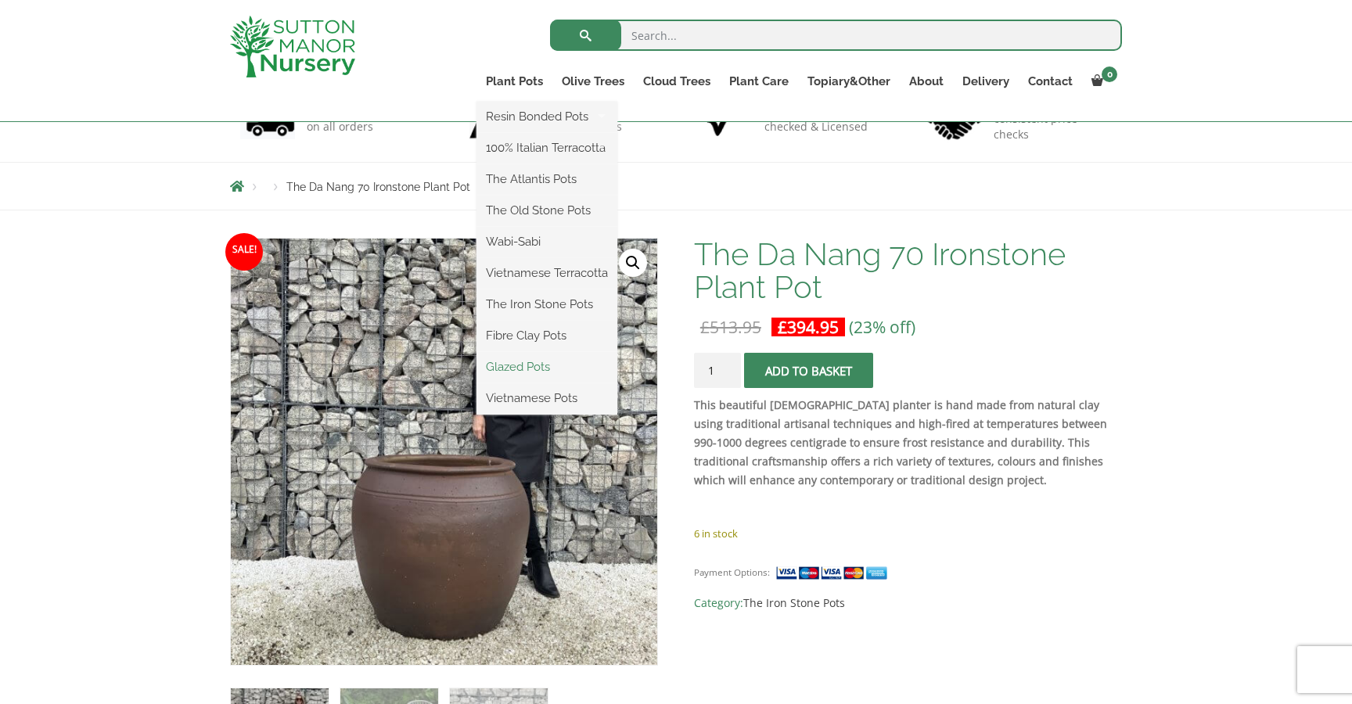
click at [541, 367] on link "Glazed Pots" at bounding box center [546, 366] width 141 height 23
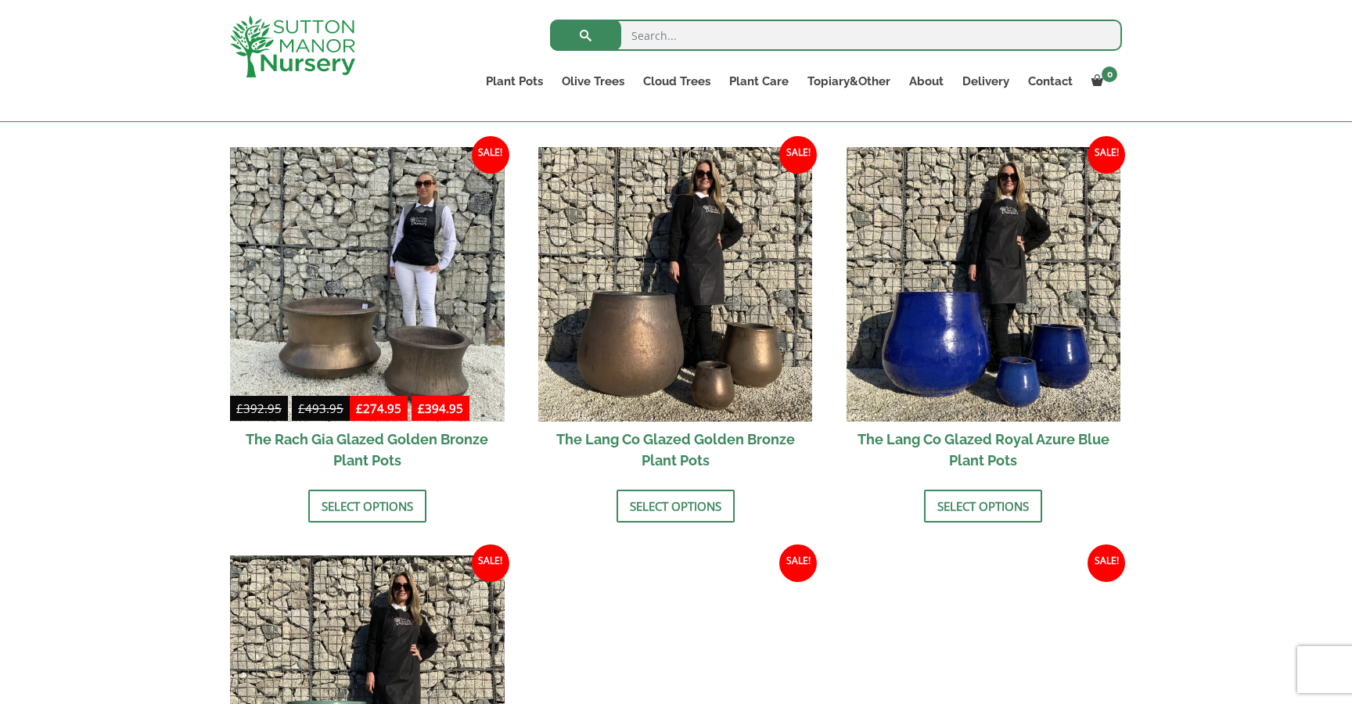
scroll to position [1198, 0]
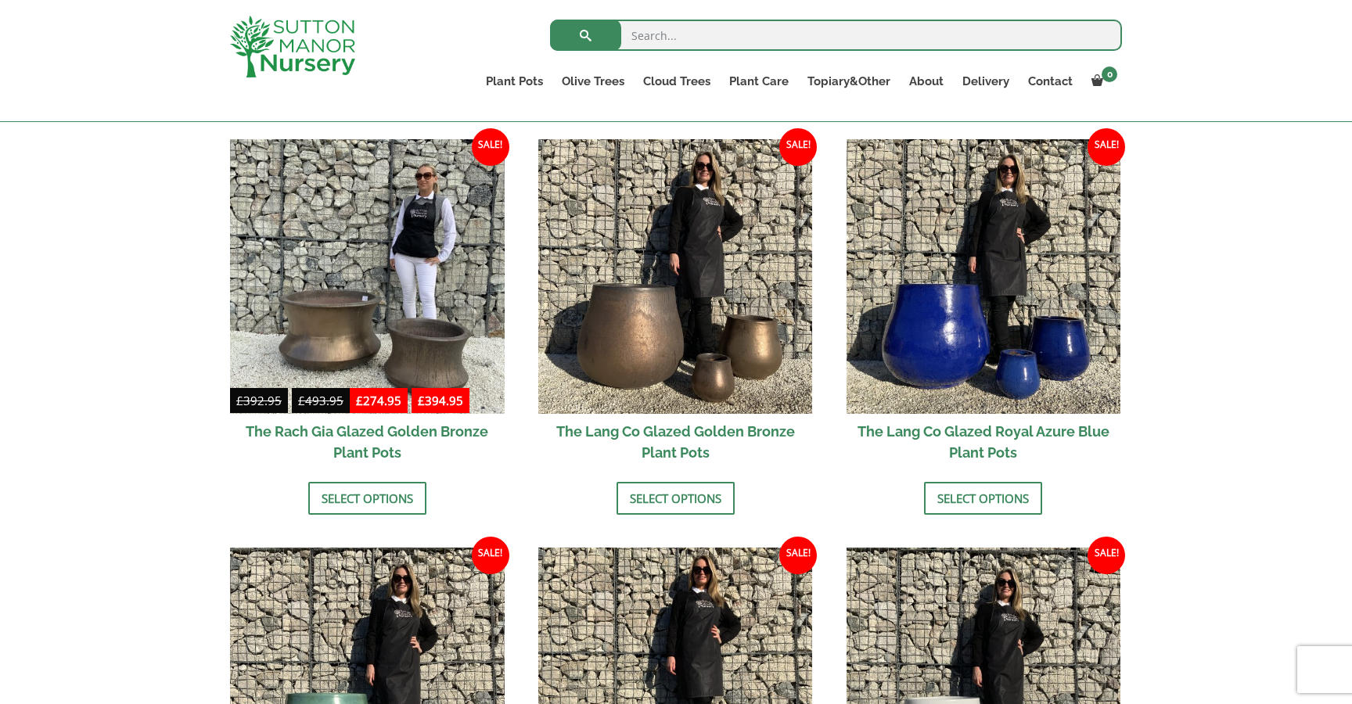
click at [708, 436] on h2 "The Lang Co Glazed Golden Bronze Plant Pots" at bounding box center [675, 442] width 275 height 56
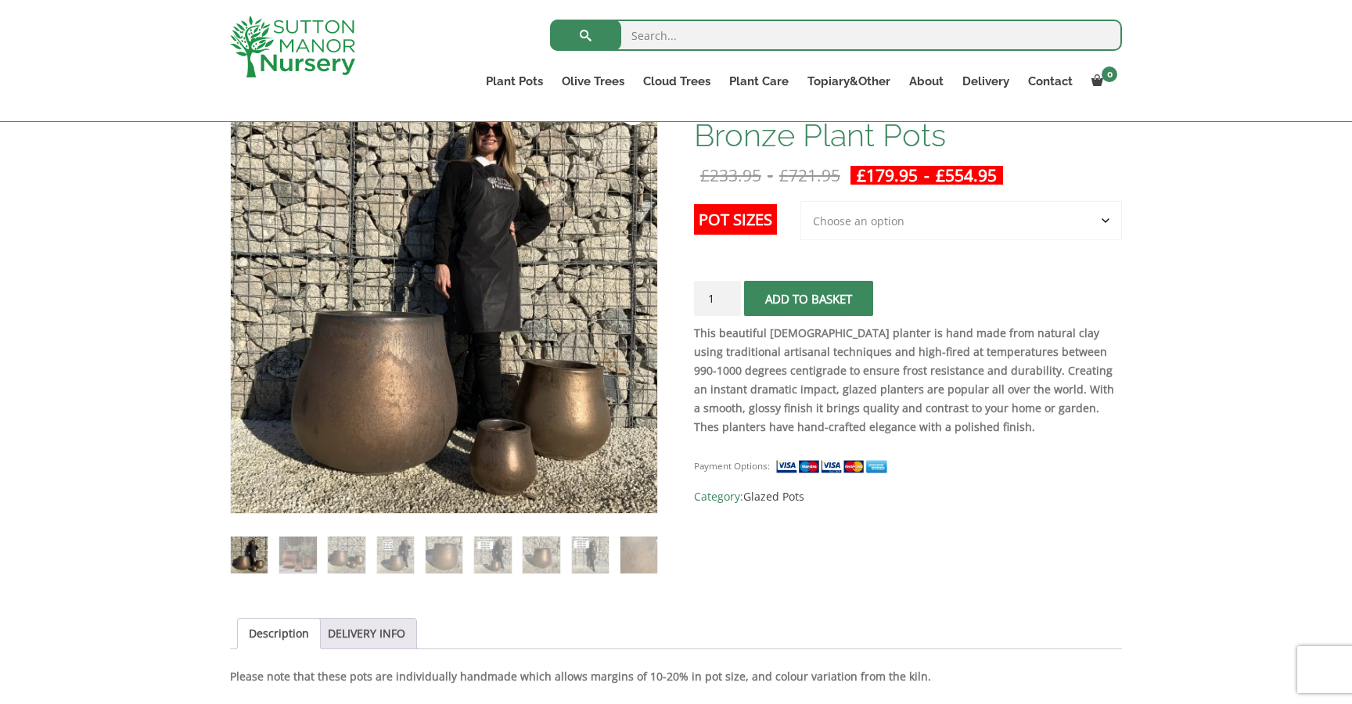
scroll to position [274, 0]
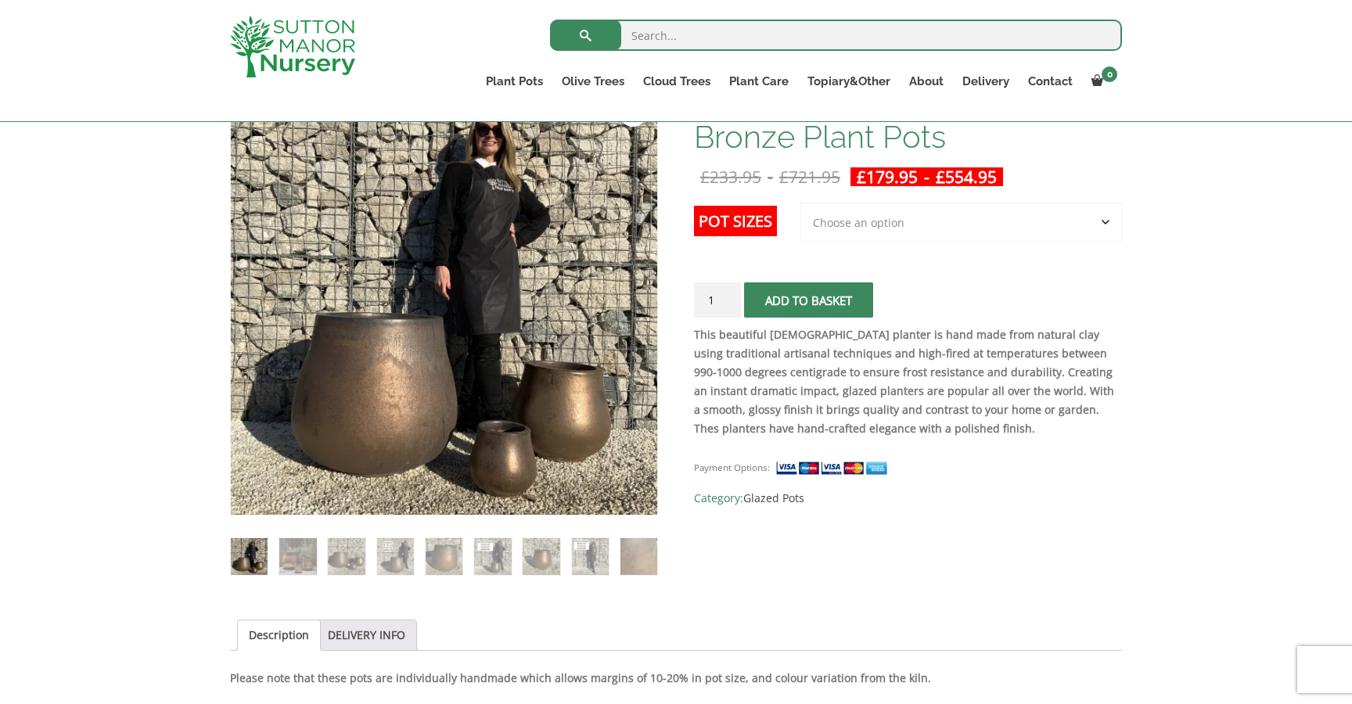
click at [1109, 221] on select "Choose an option 3rd to Largest Pot In The Picture 2nd to Largest Pot In The Pi…" at bounding box center [961, 222] width 322 height 39
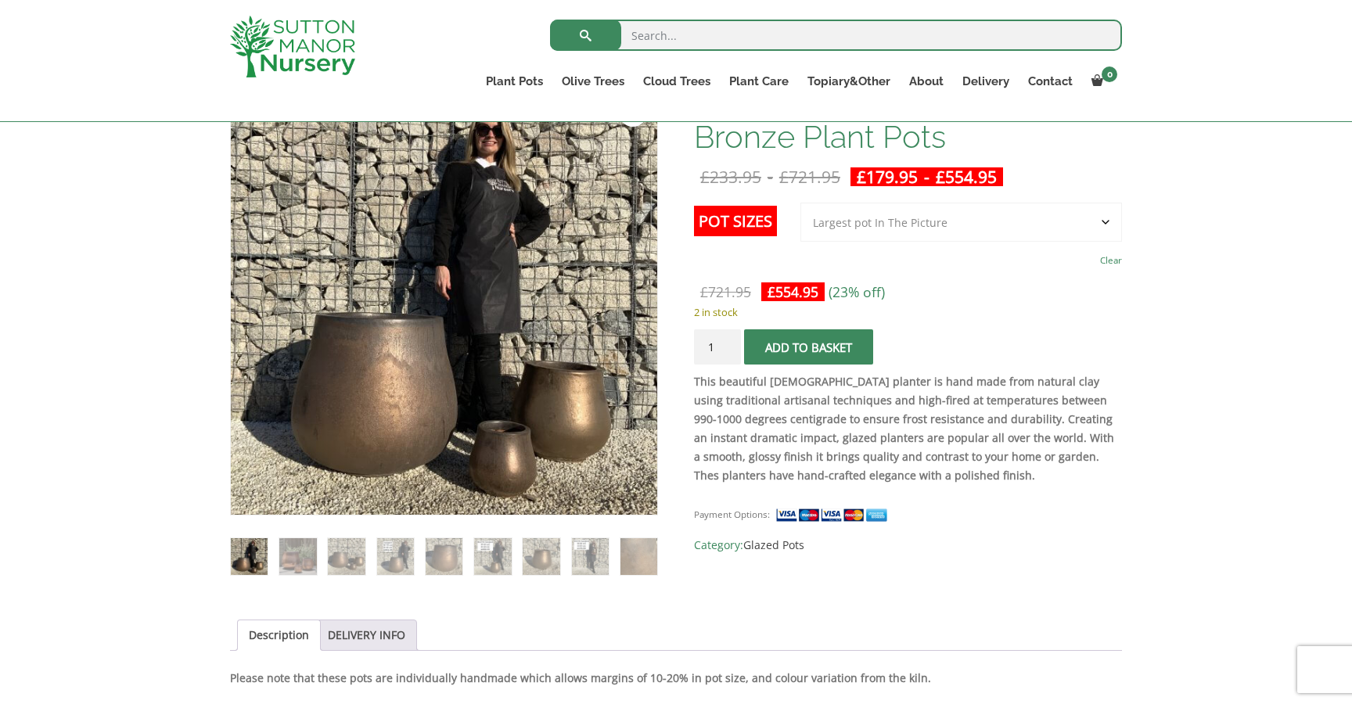
click at [1107, 224] on select "Choose an option 3rd to Largest Pot In The Picture 2nd to Largest Pot In The Pi…" at bounding box center [961, 222] width 322 height 39
select select "2nd to Largest Pot In The Picture"
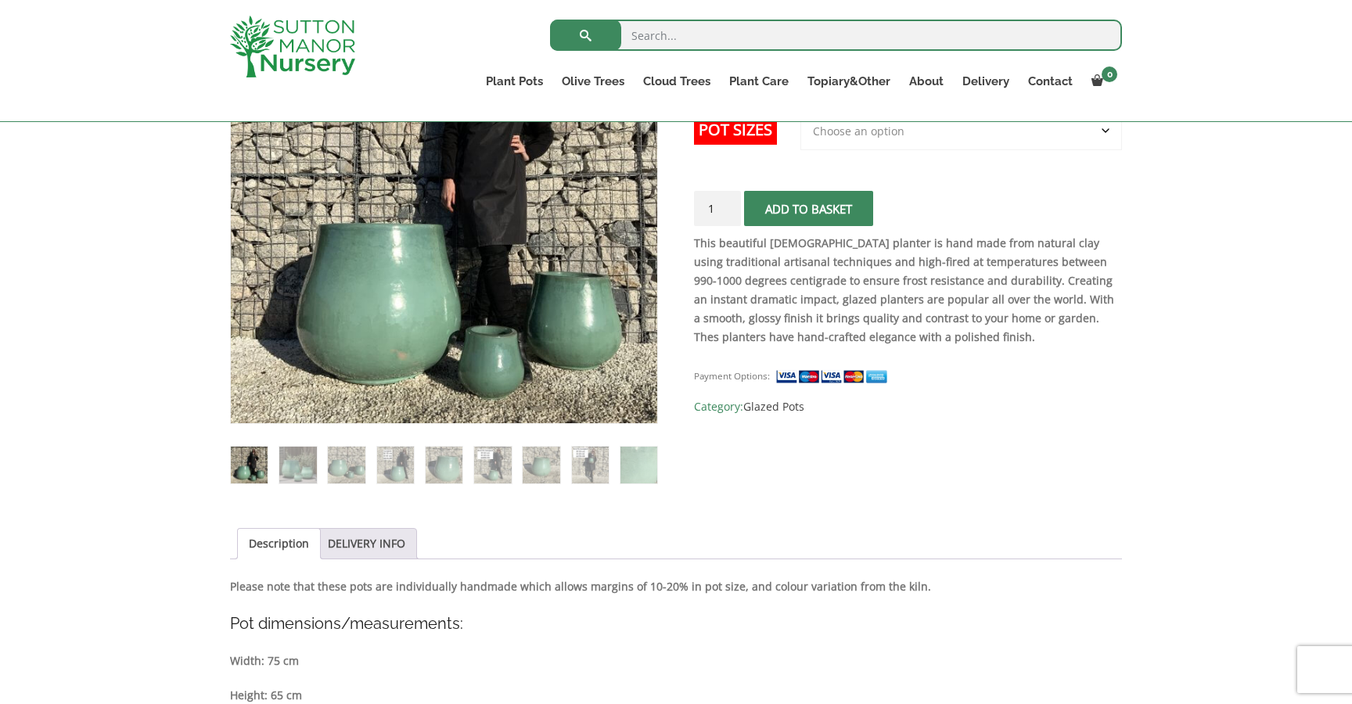
scroll to position [338, 0]
